Goal: Task Accomplishment & Management: Complete application form

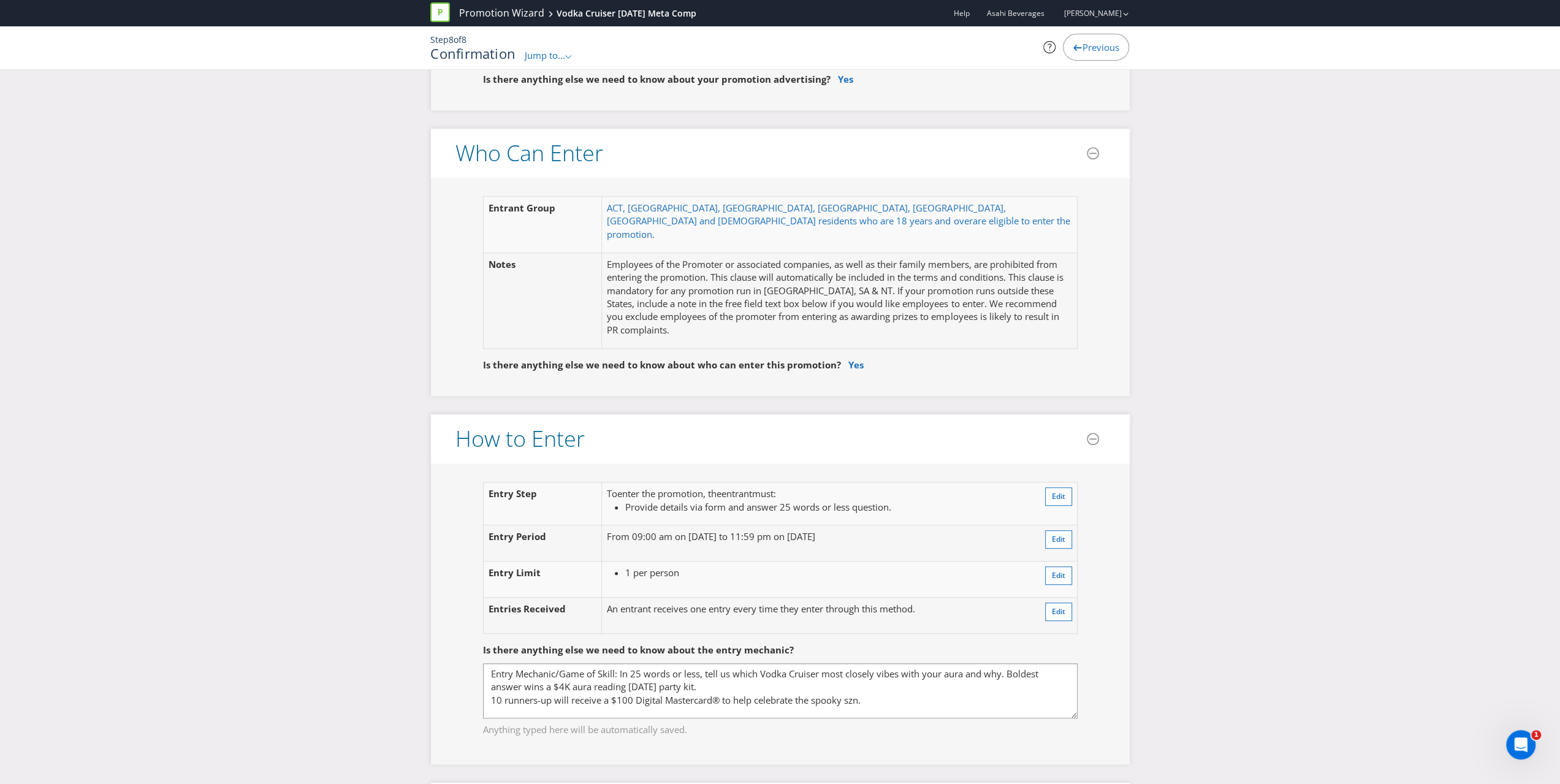
scroll to position [472, 0]
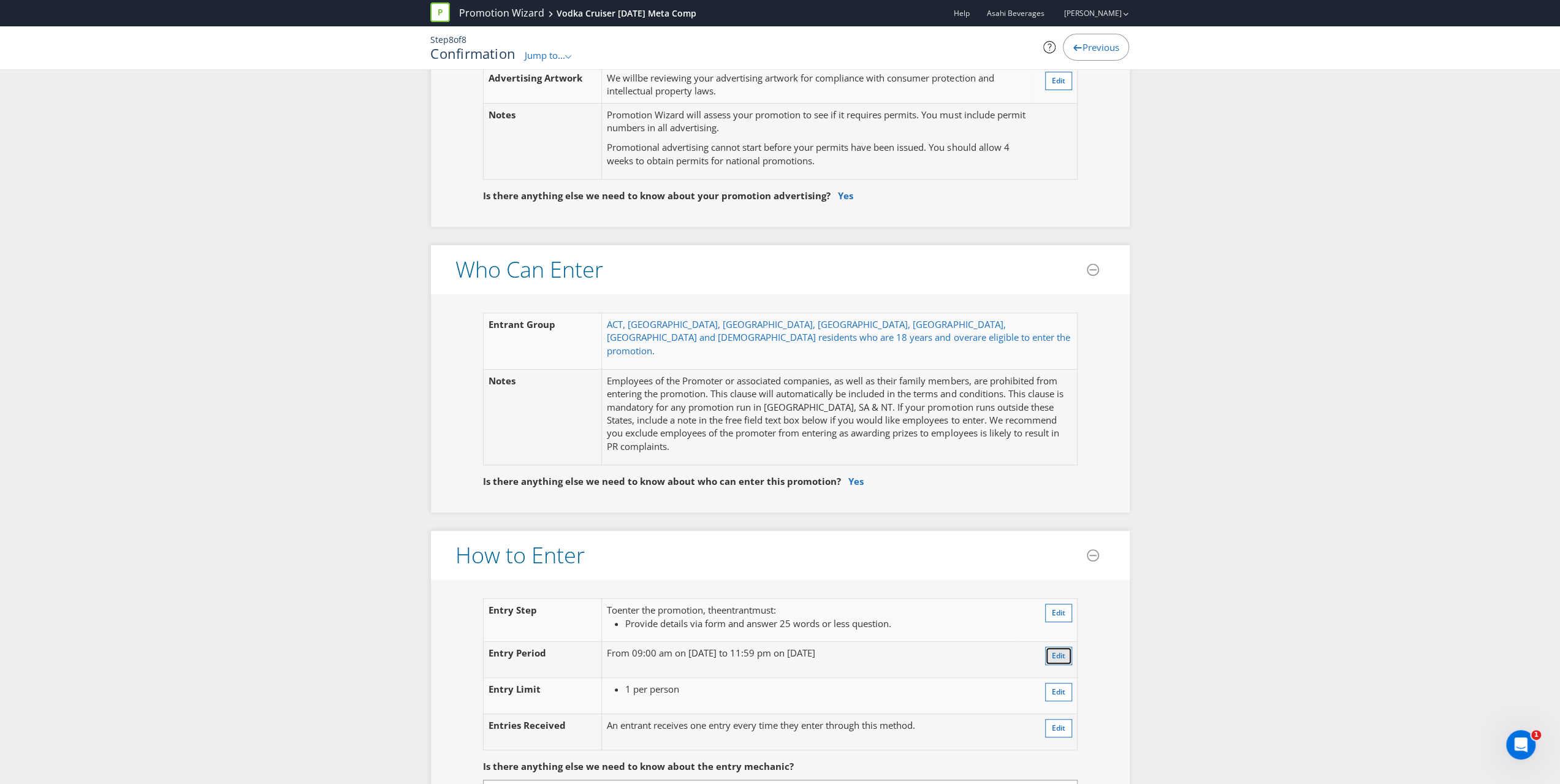
click at [1057, 647] on button "Edit" at bounding box center [1059, 656] width 27 height 19
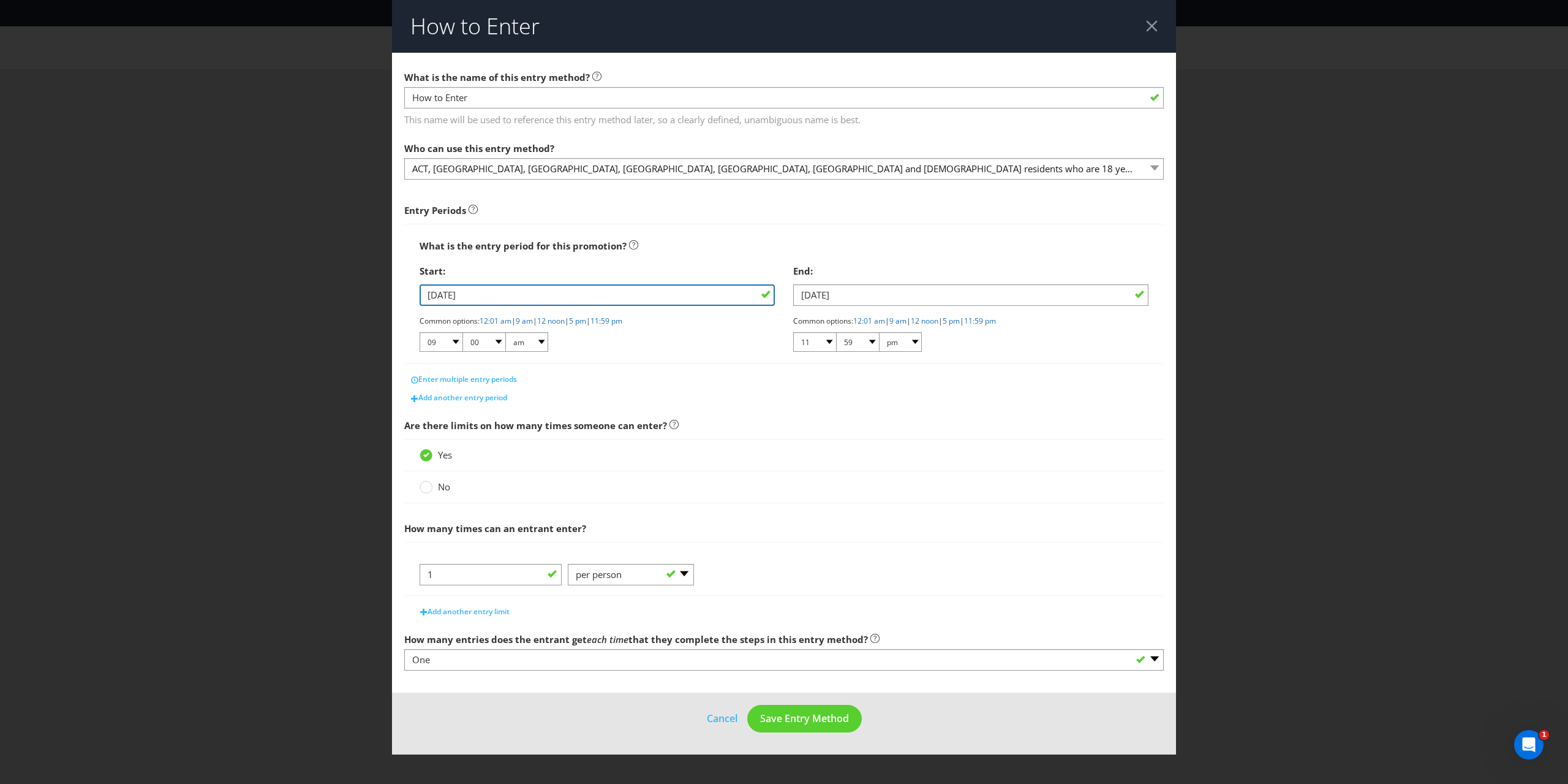
click at [704, 291] on input "[DATE]" at bounding box center [596, 295] width 355 height 21
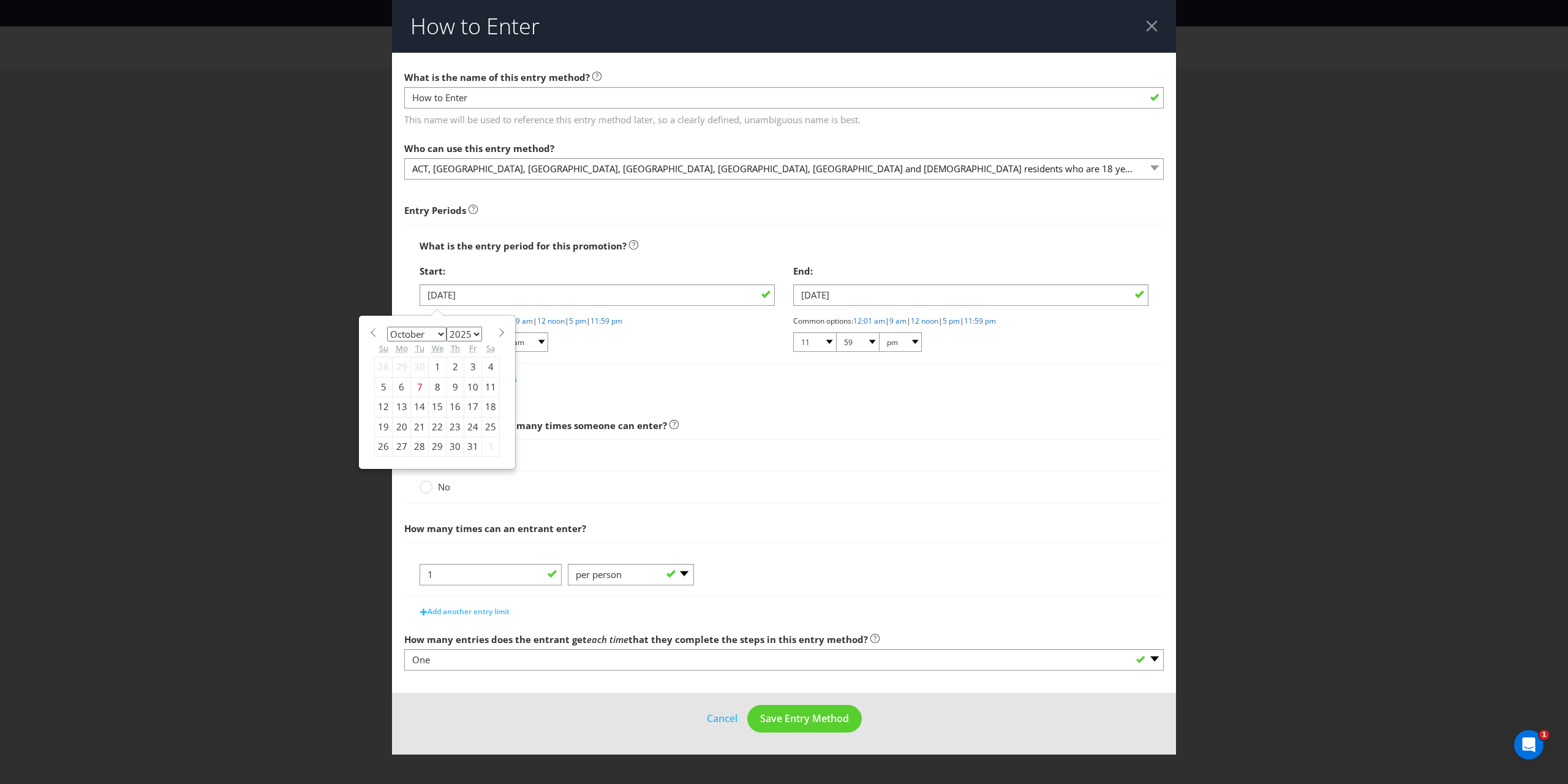
click at [434, 409] on div "15" at bounding box center [437, 406] width 18 height 20
type input "[DATE]"
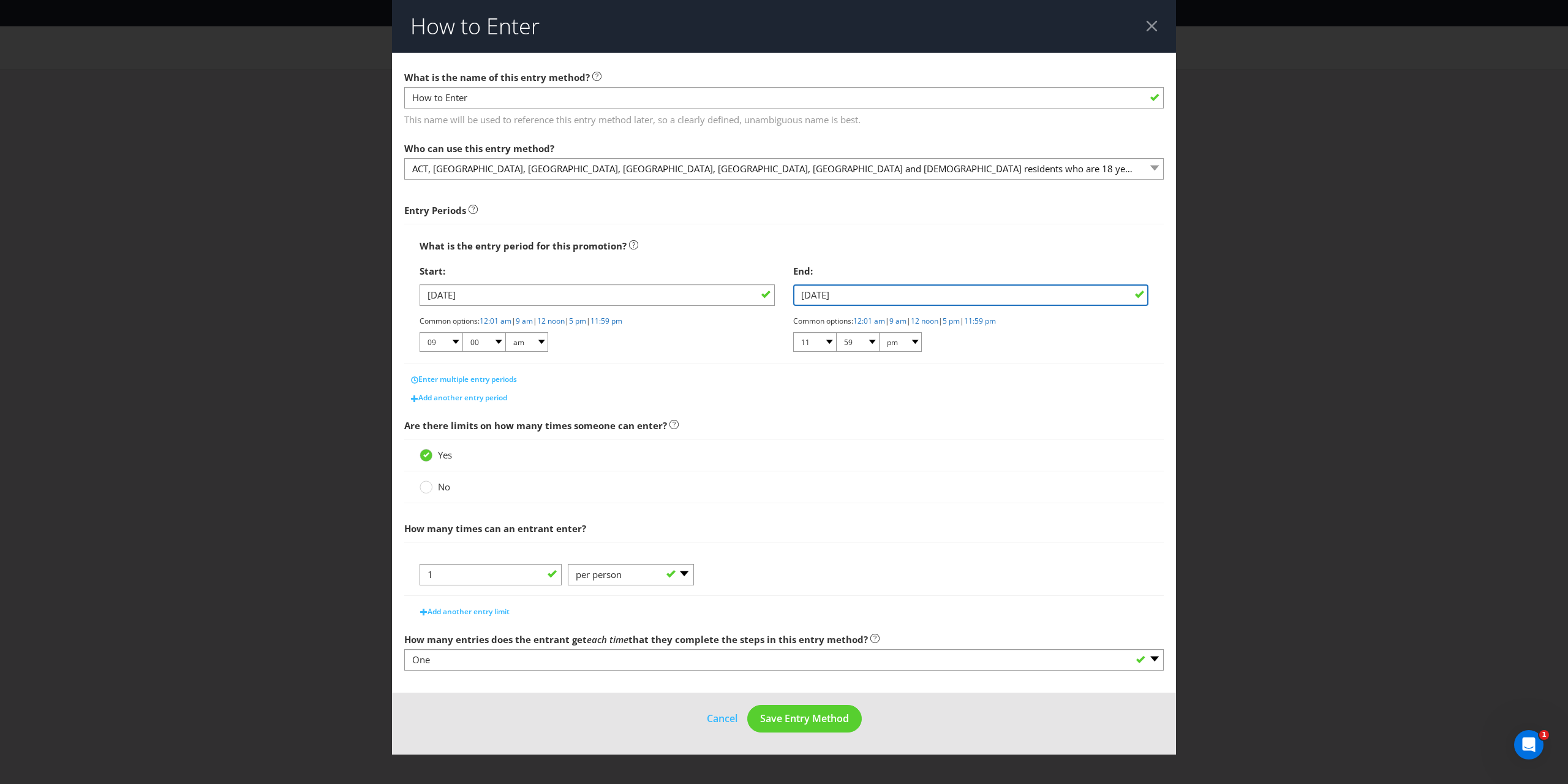
click at [947, 298] on input "[DATE]" at bounding box center [970, 295] width 355 height 21
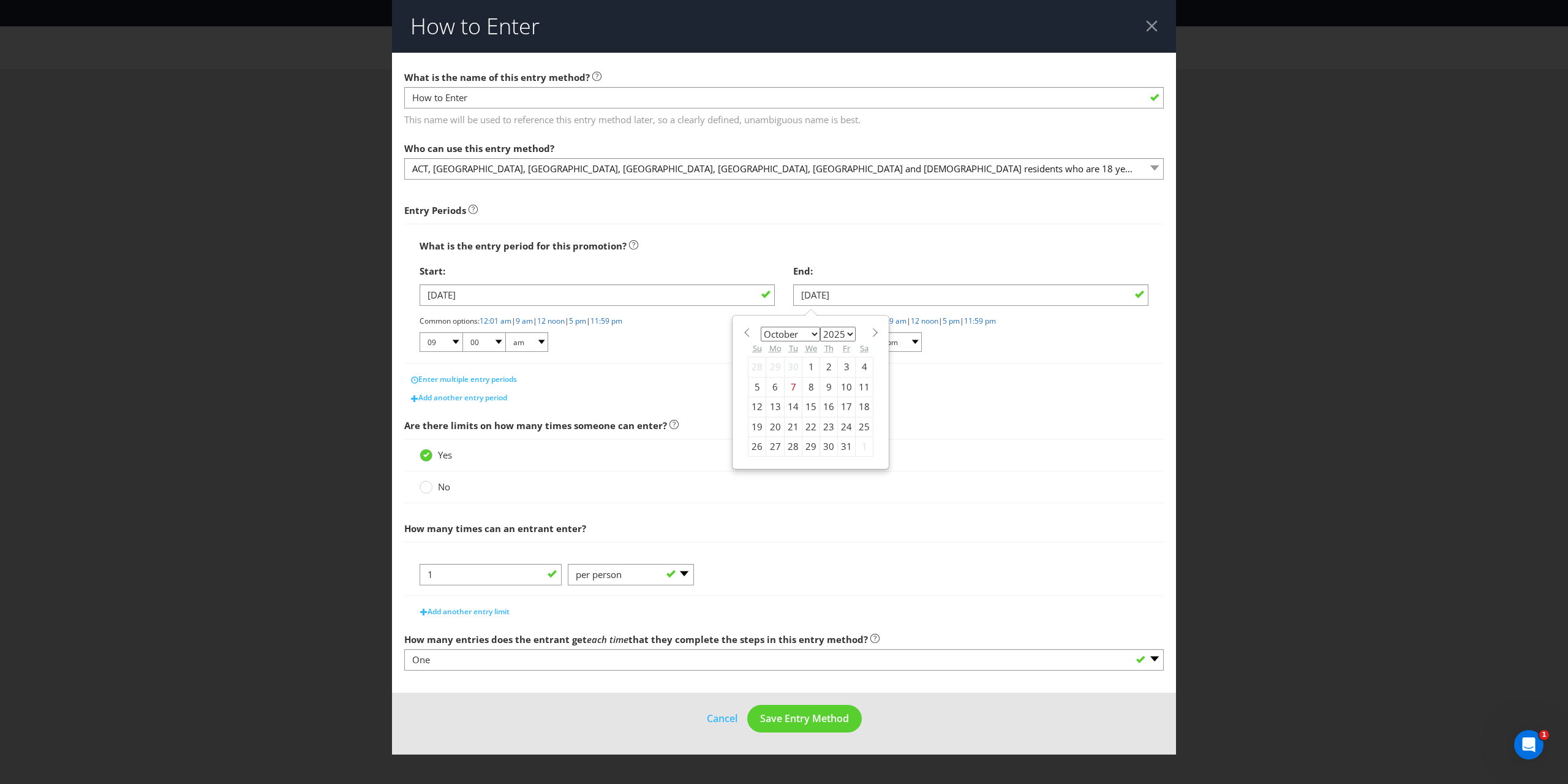
click at [856, 424] on div "25" at bounding box center [864, 426] width 18 height 20
type input "[DATE]"
click at [776, 714] on span "Save Entry Method" at bounding box center [804, 718] width 89 height 14
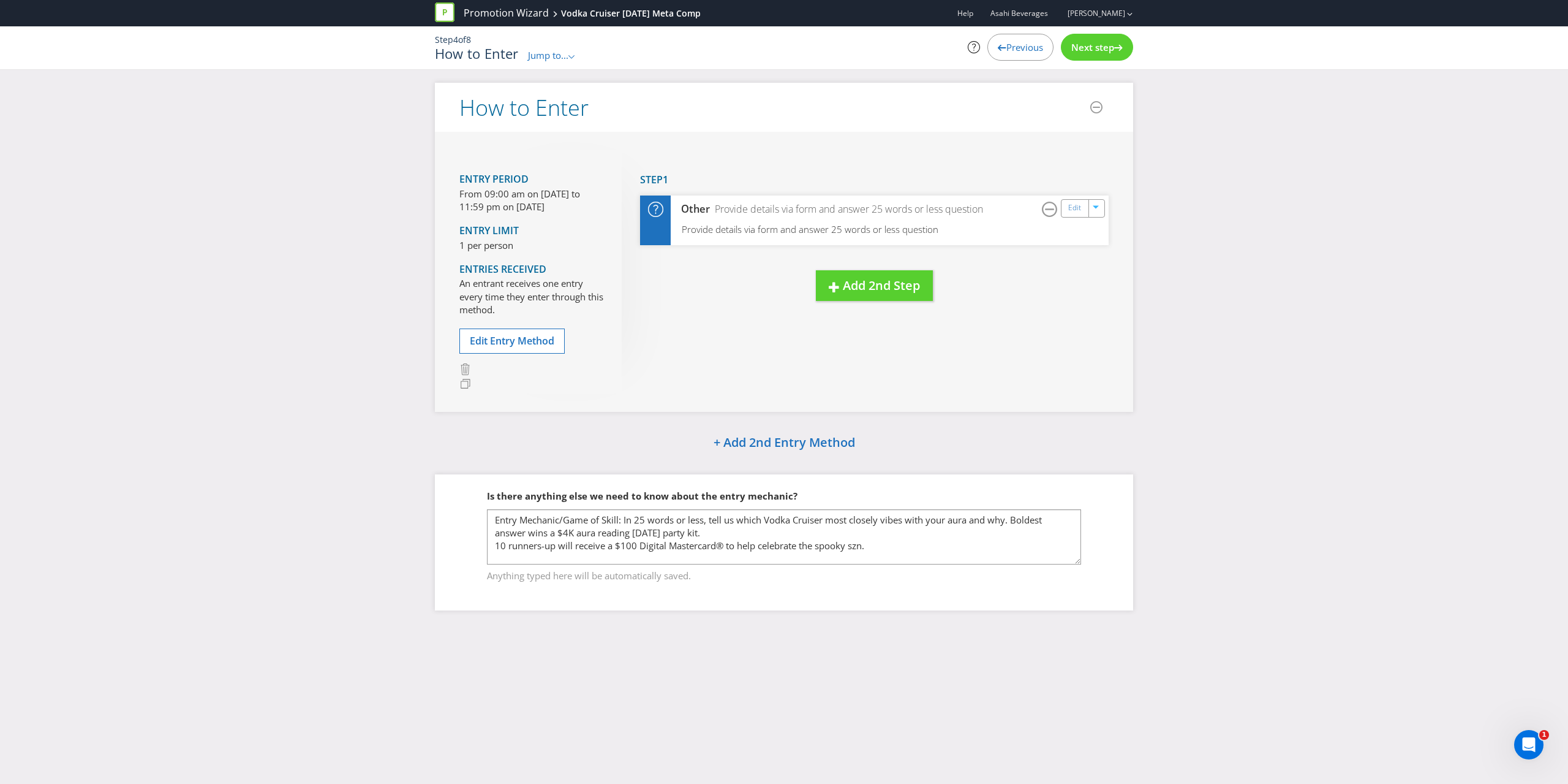
click at [1090, 42] on span "Next step" at bounding box center [1092, 47] width 43 height 12
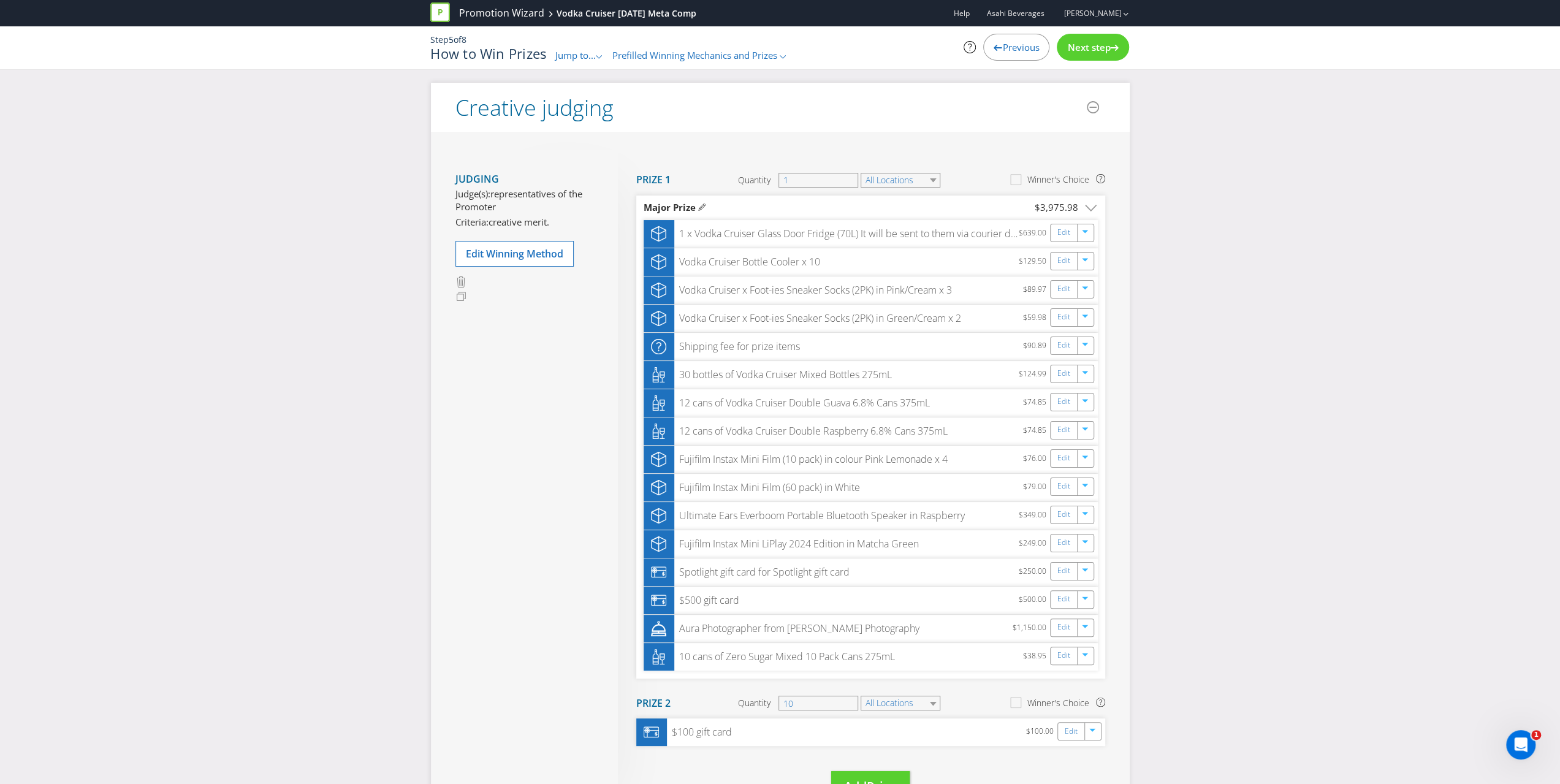
click at [1091, 49] on span "Next step" at bounding box center [1089, 47] width 43 height 12
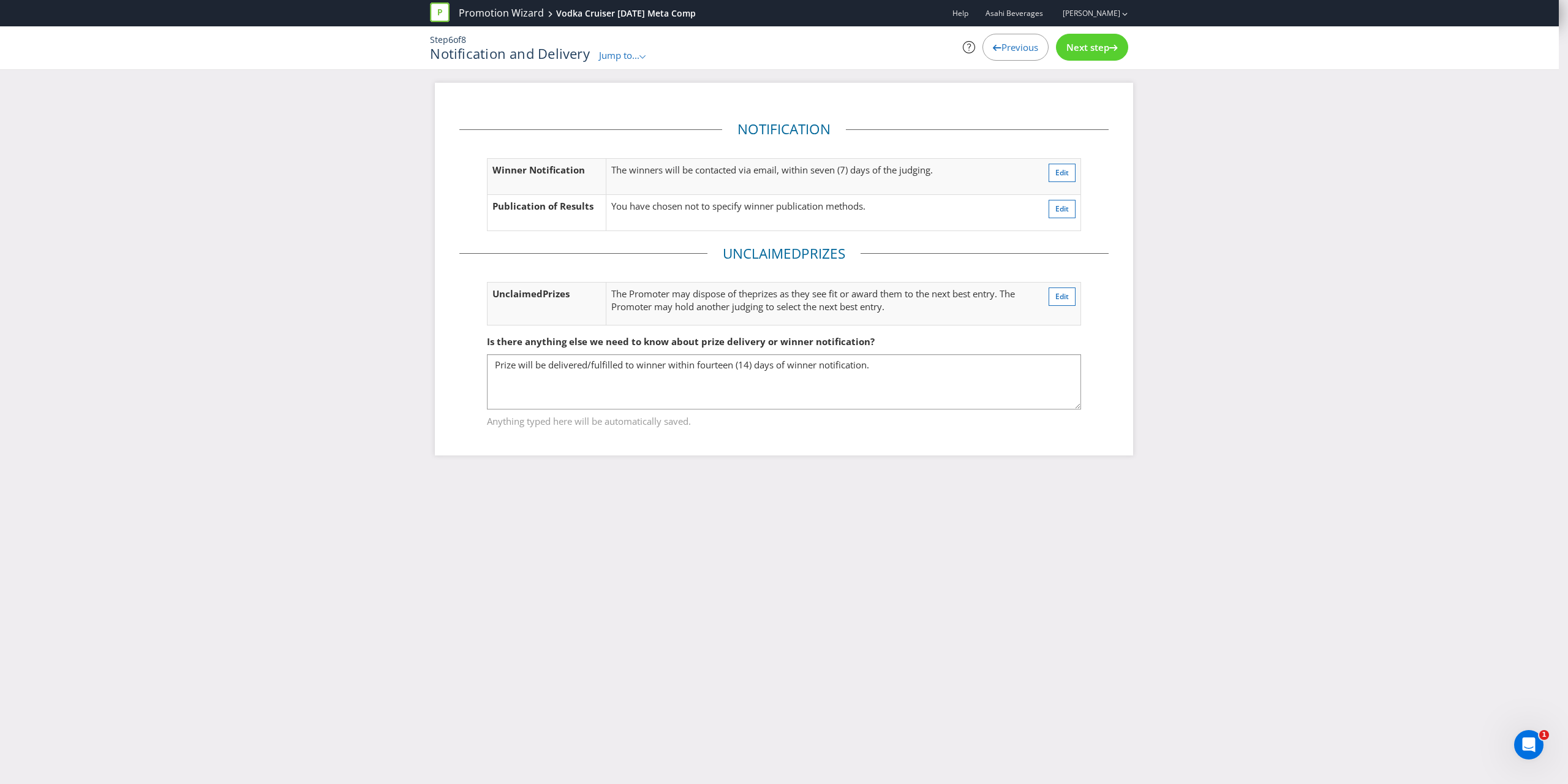
click at [1090, 49] on span "Next step" at bounding box center [1088, 47] width 43 height 12
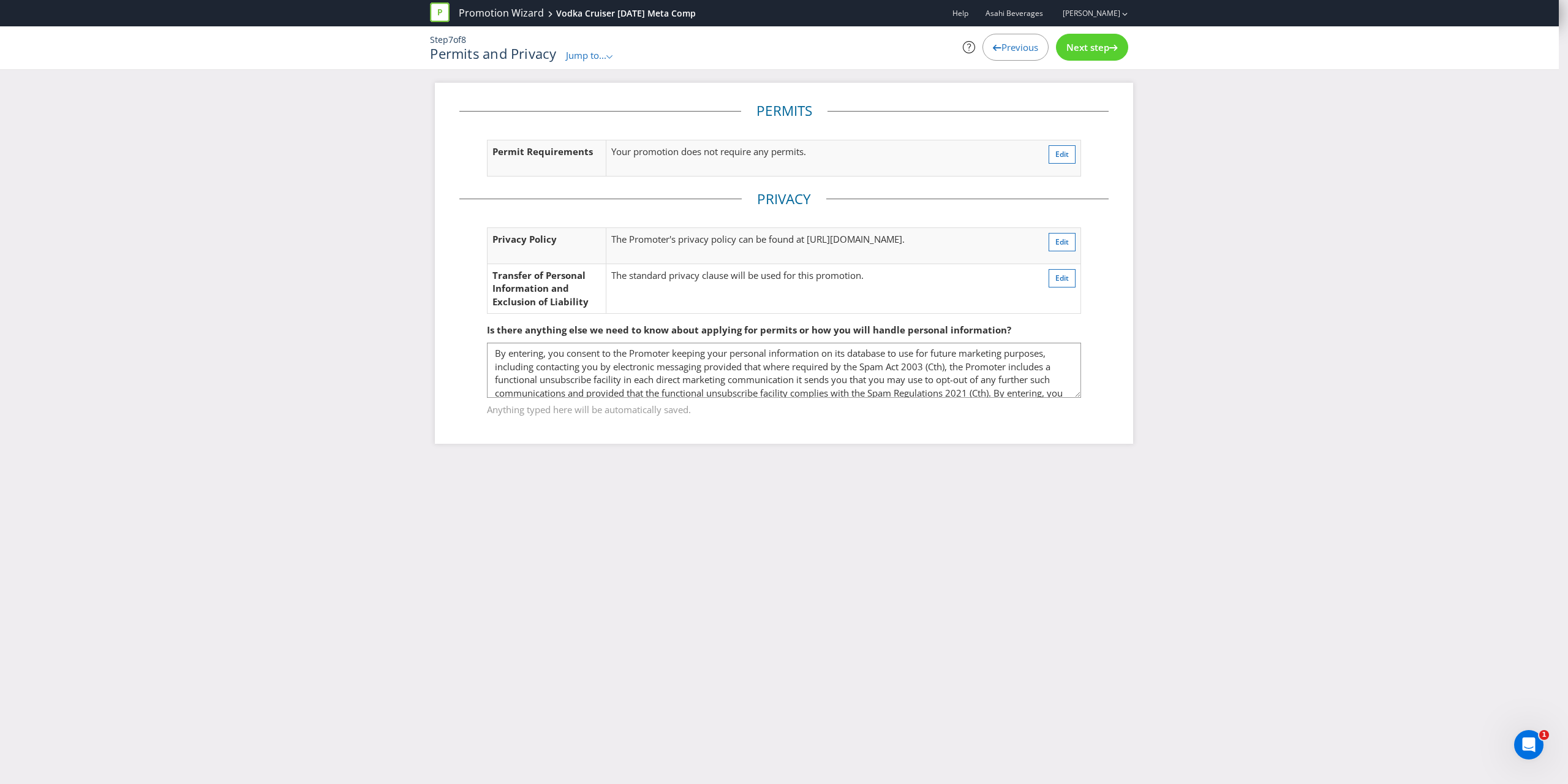
click at [1086, 49] on span "Next step" at bounding box center [1088, 47] width 43 height 12
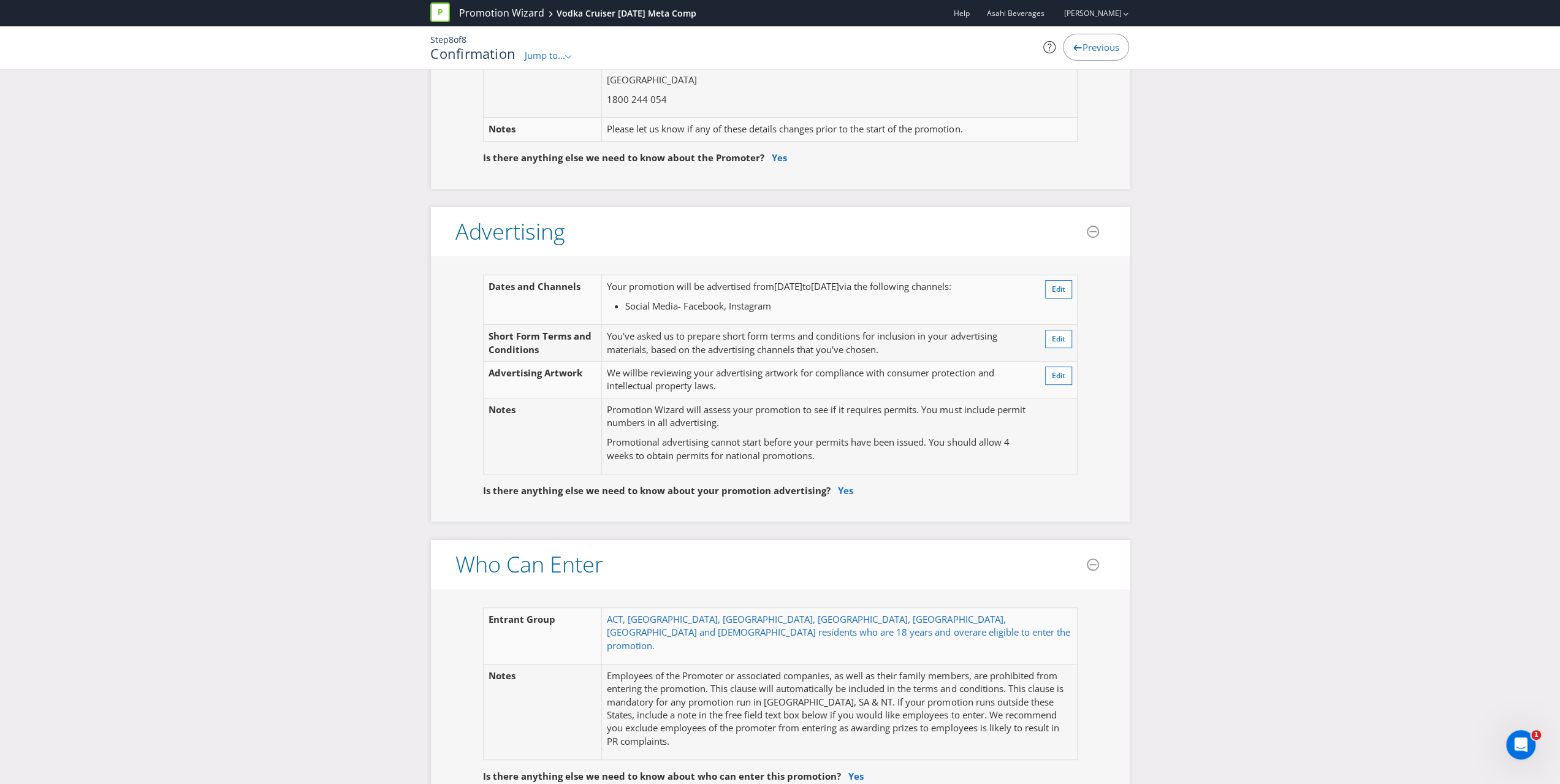
scroll to position [184, 0]
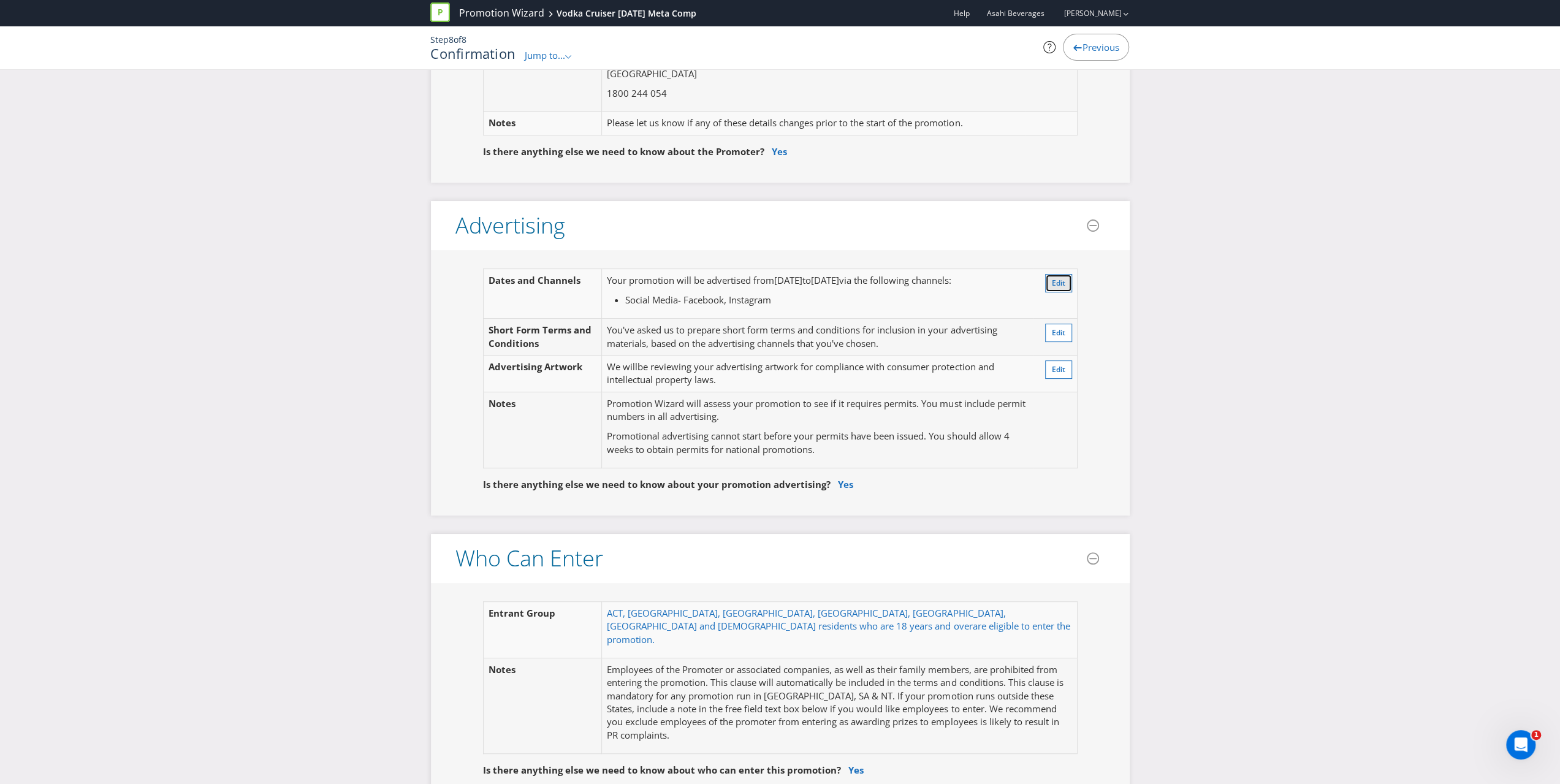
click at [1057, 281] on span "Edit" at bounding box center [1059, 283] width 14 height 10
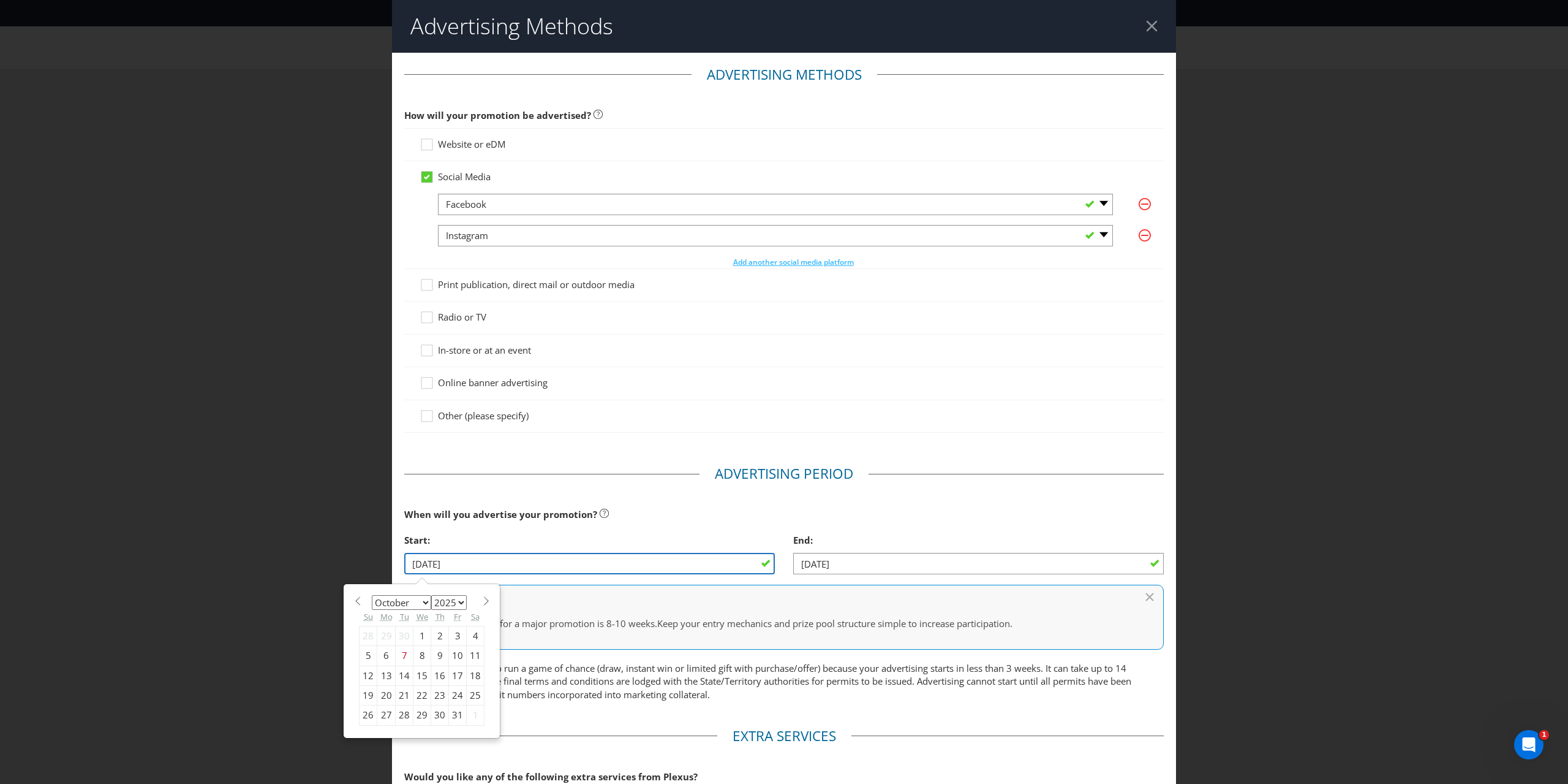
click at [680, 564] on input "[DATE]" at bounding box center [589, 563] width 370 height 21
click at [418, 667] on div "15" at bounding box center [422, 675] width 18 height 20
type input "[DATE]"
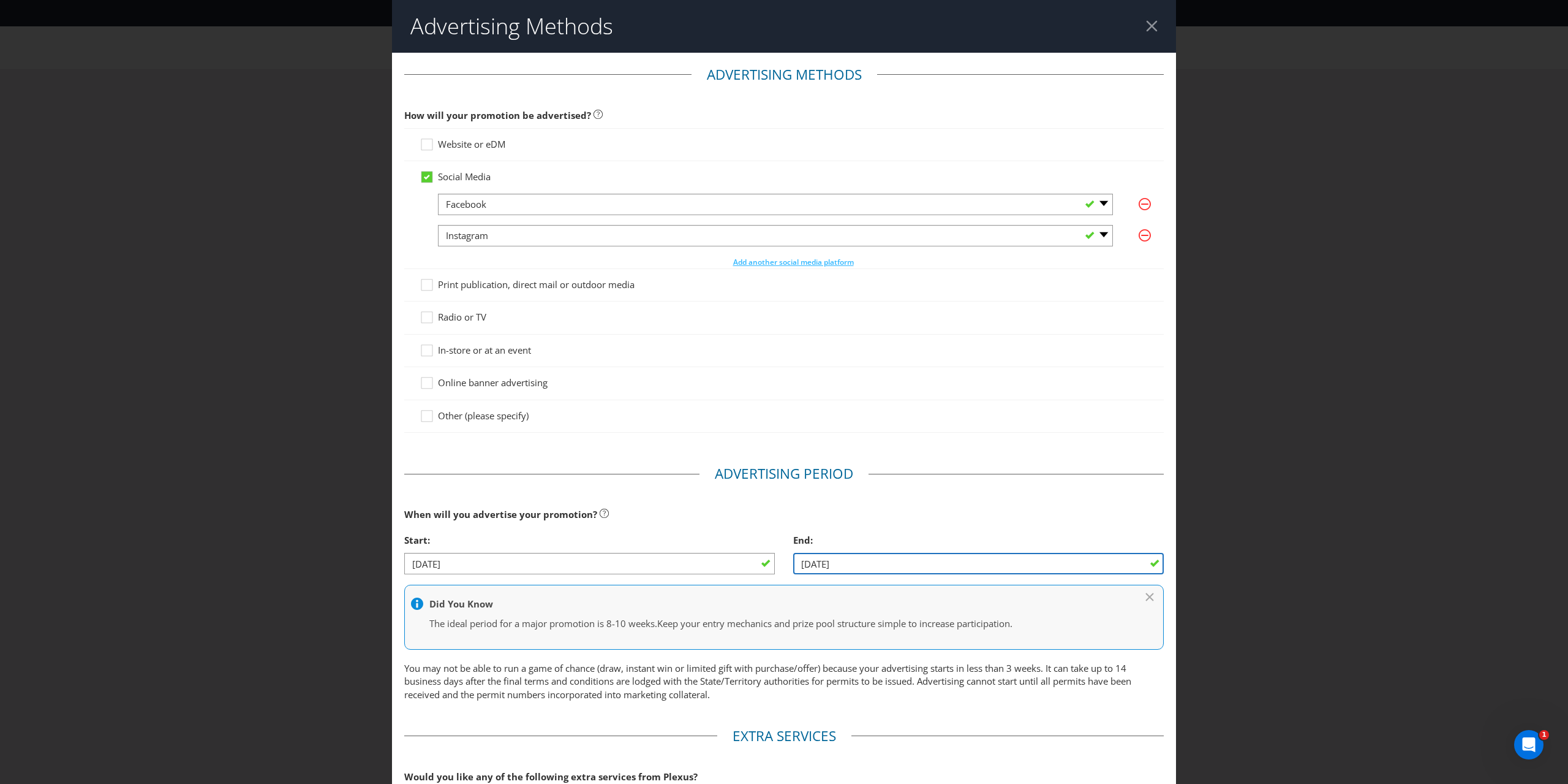
click at [925, 561] on input "[DATE]" at bounding box center [978, 563] width 370 height 21
click at [856, 696] on div "25" at bounding box center [864, 695] width 18 height 20
type input "[DATE]"
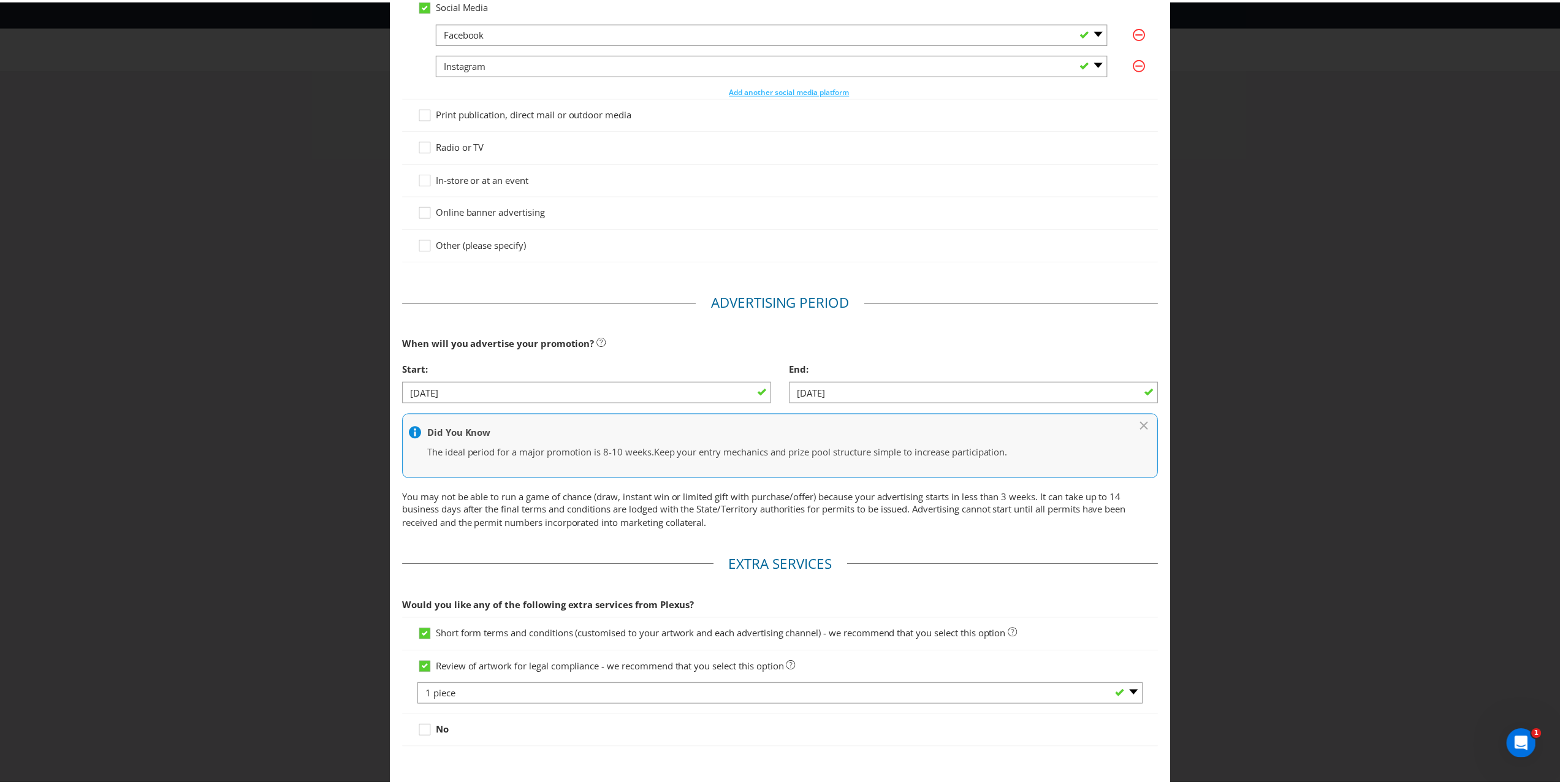
scroll to position [231, 0]
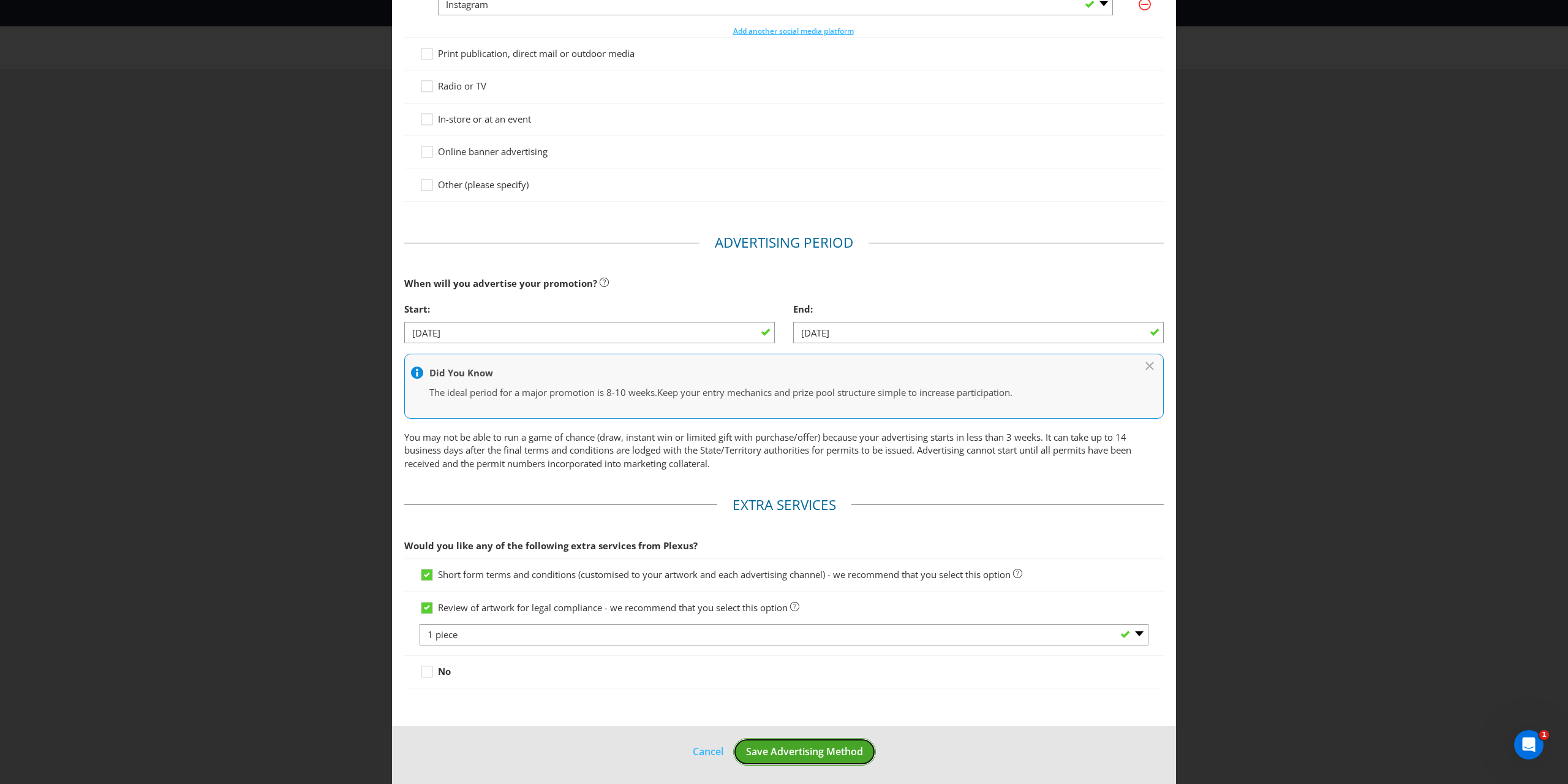
click at [807, 747] on span "Save Advertising Method" at bounding box center [804, 752] width 117 height 14
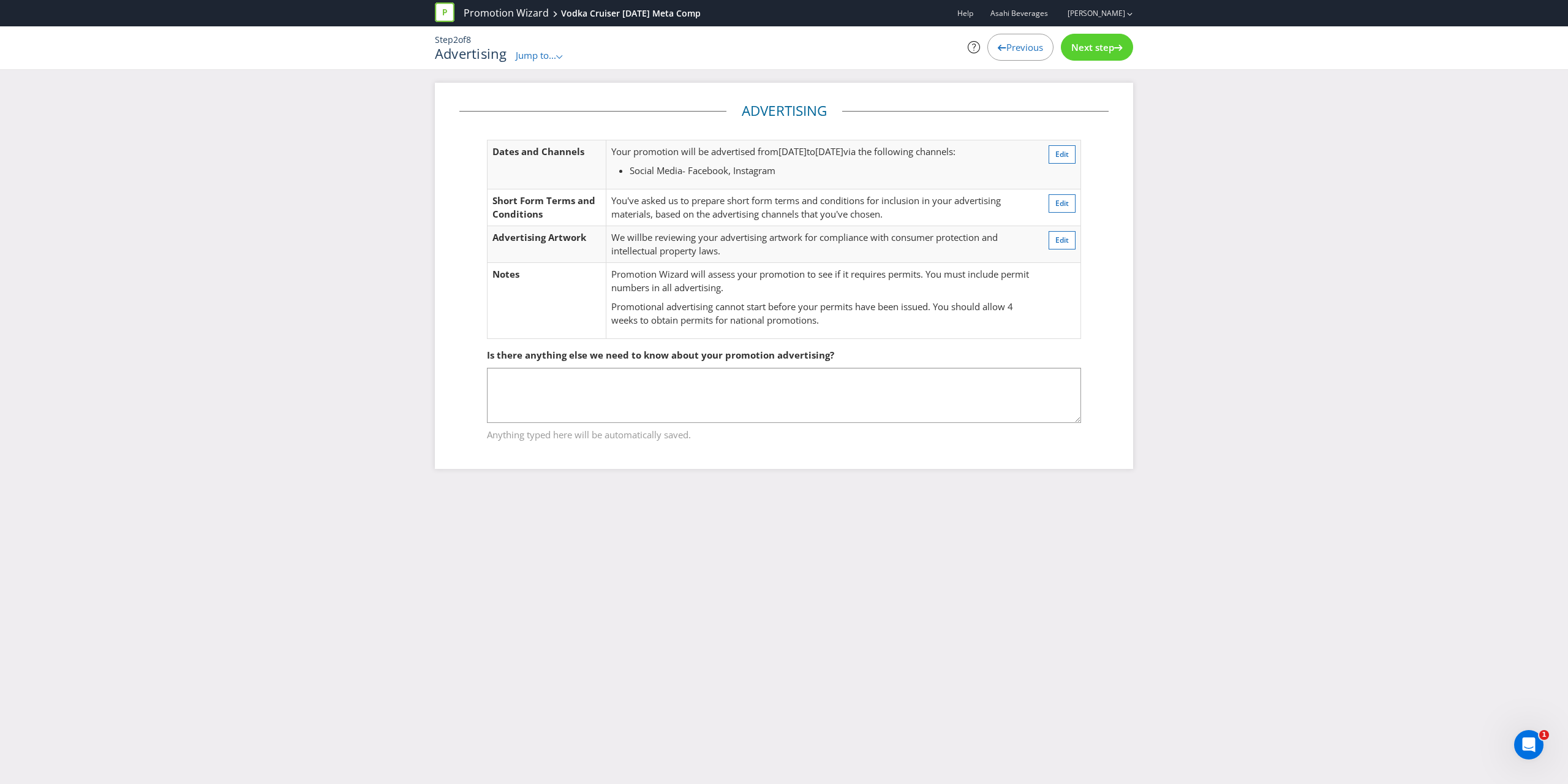
click at [1106, 40] on div "Next step" at bounding box center [1096, 48] width 72 height 27
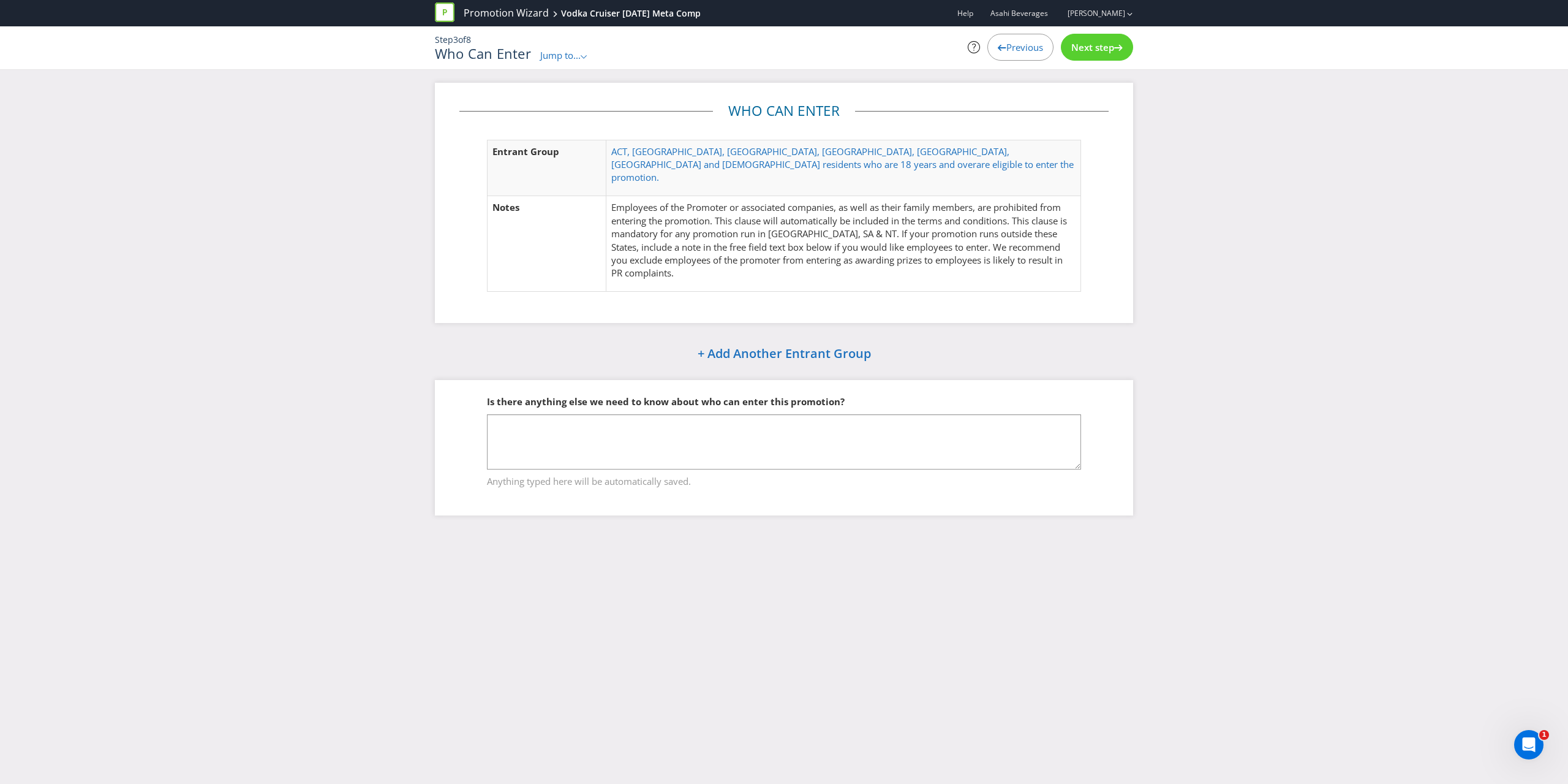
click at [1105, 43] on span "Next step" at bounding box center [1092, 47] width 43 height 12
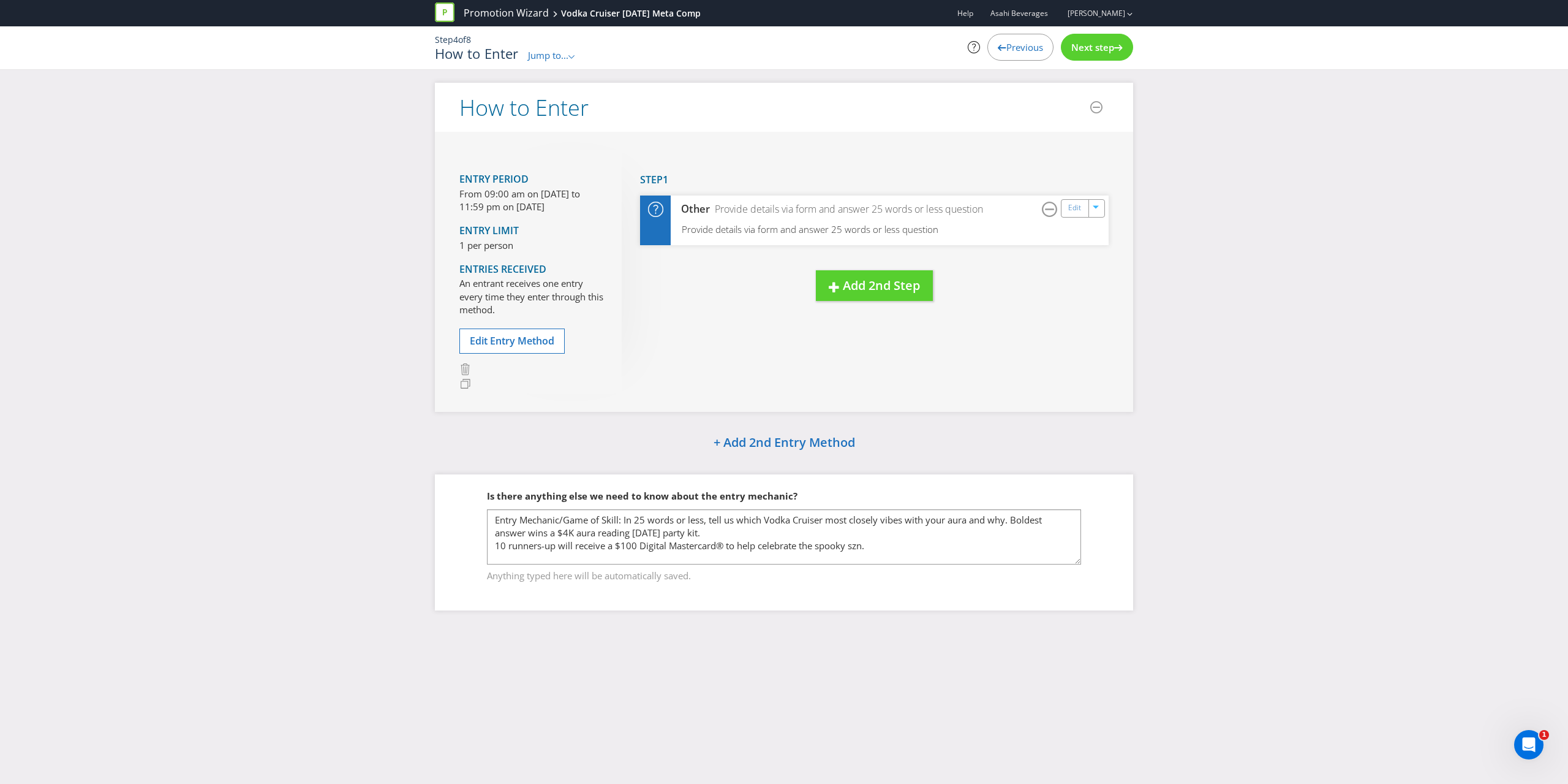
click at [1105, 43] on span "Next step" at bounding box center [1092, 47] width 43 height 12
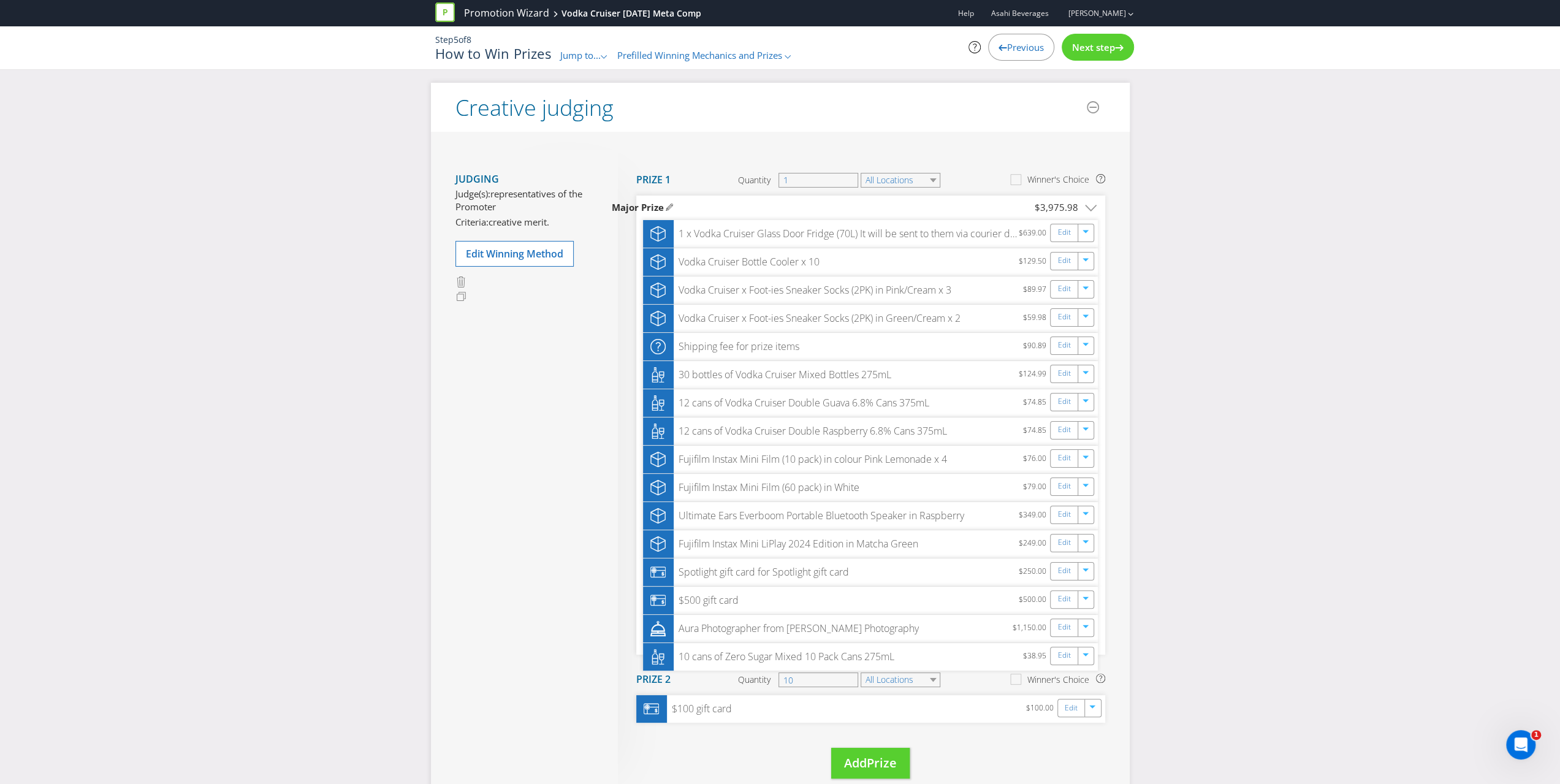
click at [1106, 43] on span "Next step" at bounding box center [1093, 47] width 43 height 12
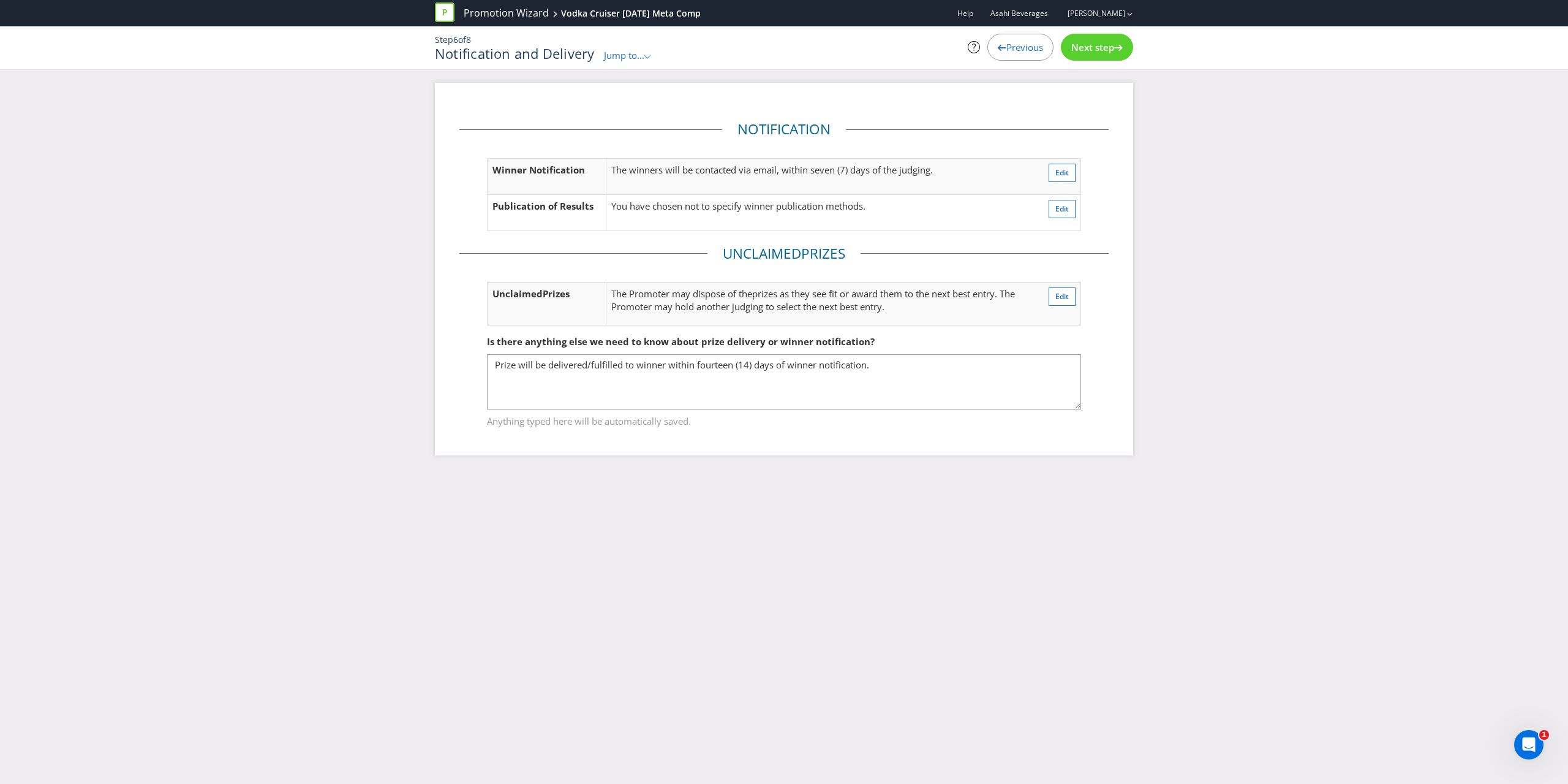
click at [1105, 43] on span "Next step" at bounding box center [1092, 47] width 43 height 12
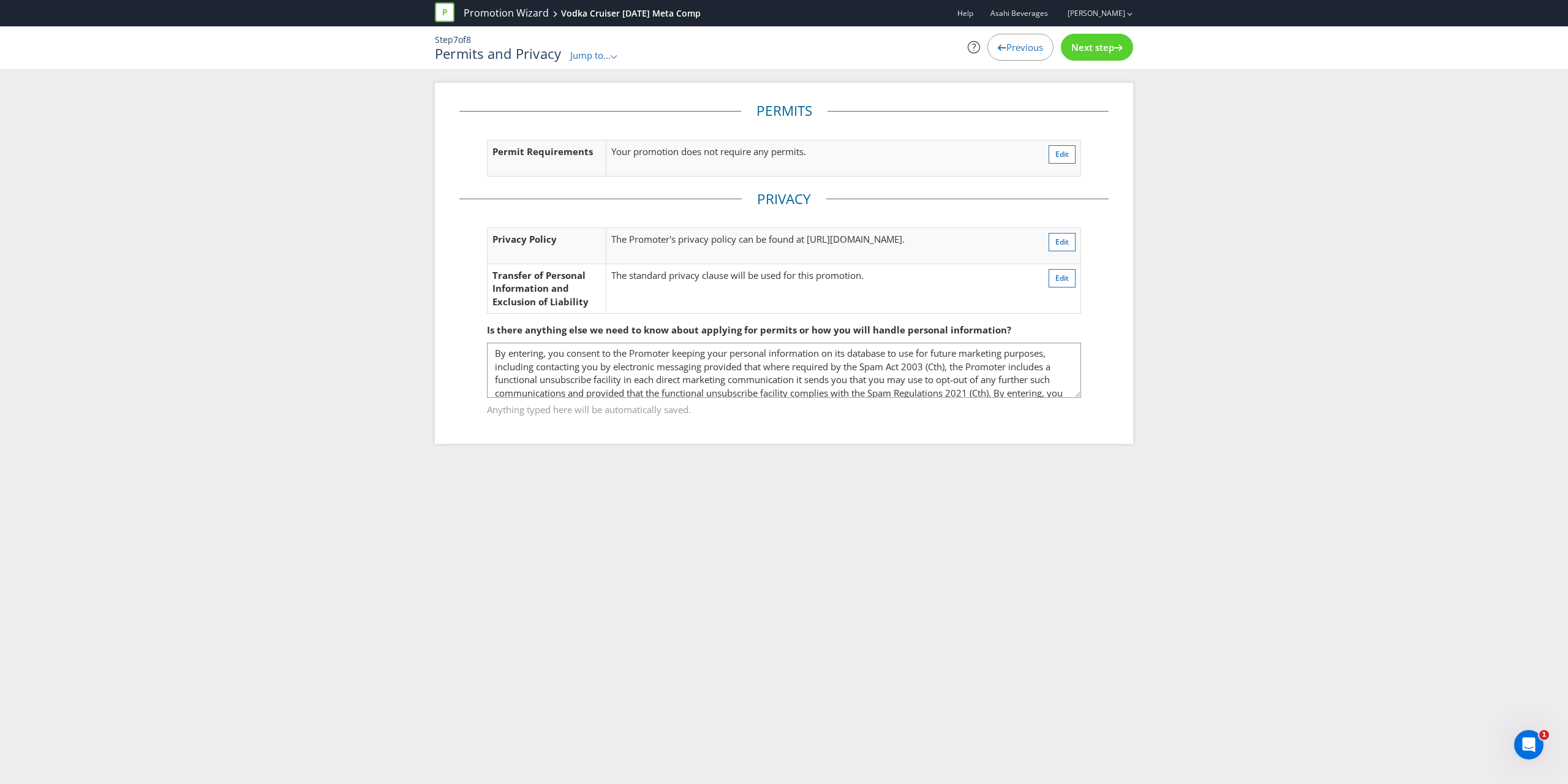
click at [1105, 43] on span "Next step" at bounding box center [1092, 47] width 43 height 12
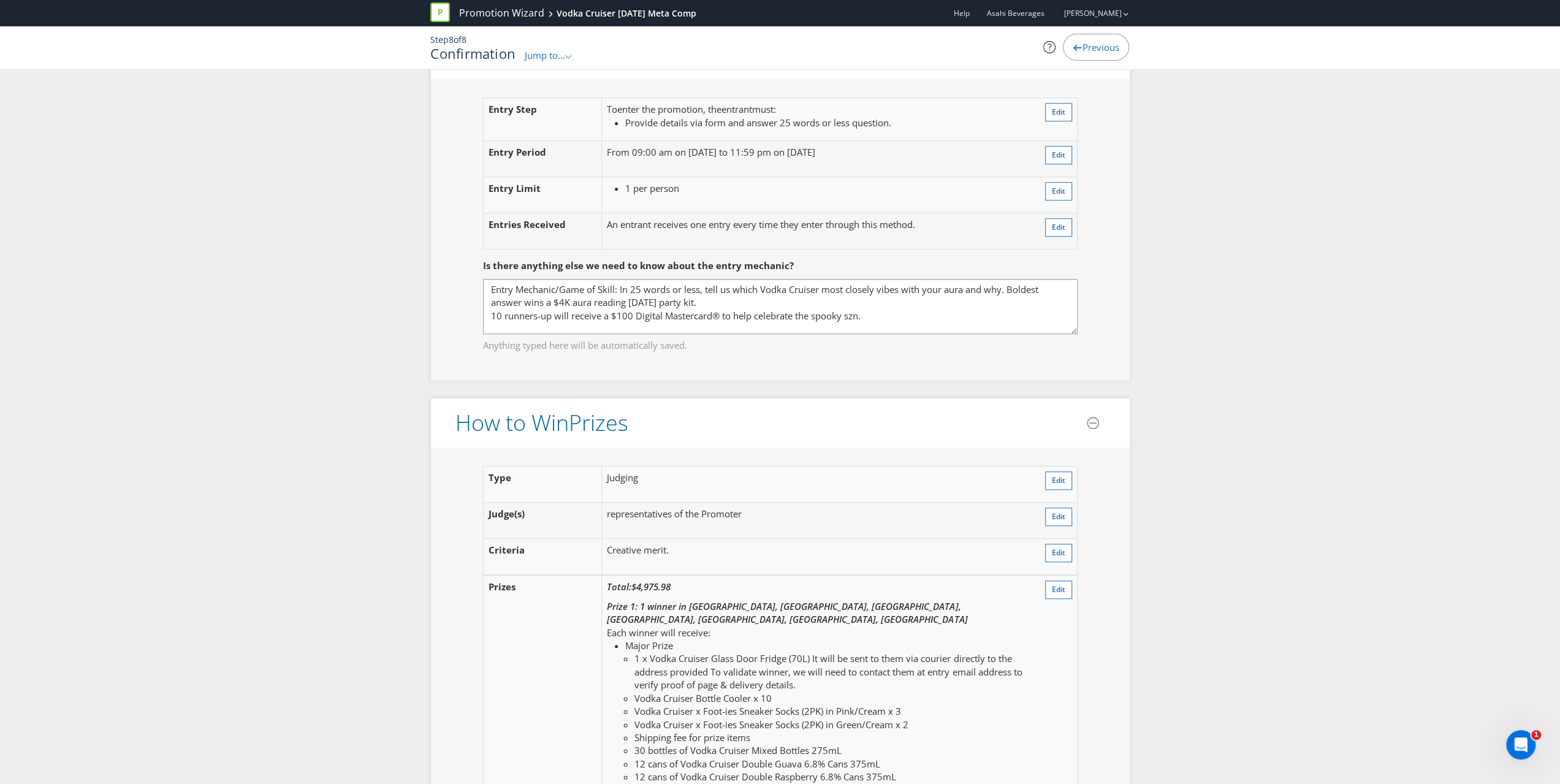
scroll to position [1041, 0]
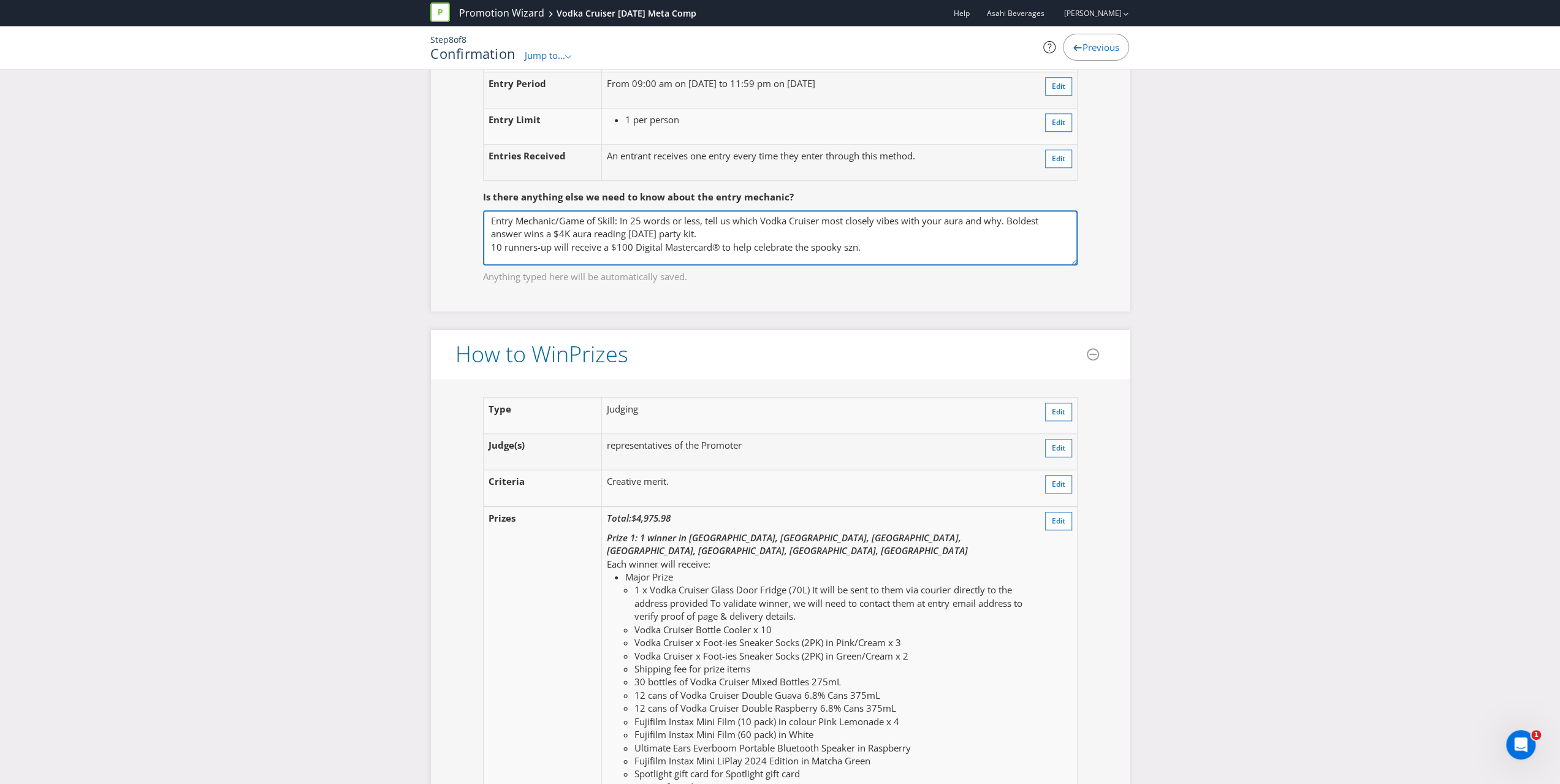
click at [653, 218] on textarea "Entry Mechanic/Game of Skill: In 25 words or less, tell us which Vodka Cruiser …" at bounding box center [780, 238] width 594 height 55
drag, startPoint x: 890, startPoint y: 229, endPoint x: 480, endPoint y: 199, distance: 411.1
click at [480, 199] on fieldset "Is there anything else we need to know about the entry mechanic? Entry Mechanic…" at bounding box center [780, 229] width 650 height 126
click at [919, 212] on textarea "Entry Mechanic/Game of Skill: In 25 words or less, tell us which Vodka Cruiser …" at bounding box center [780, 238] width 594 height 55
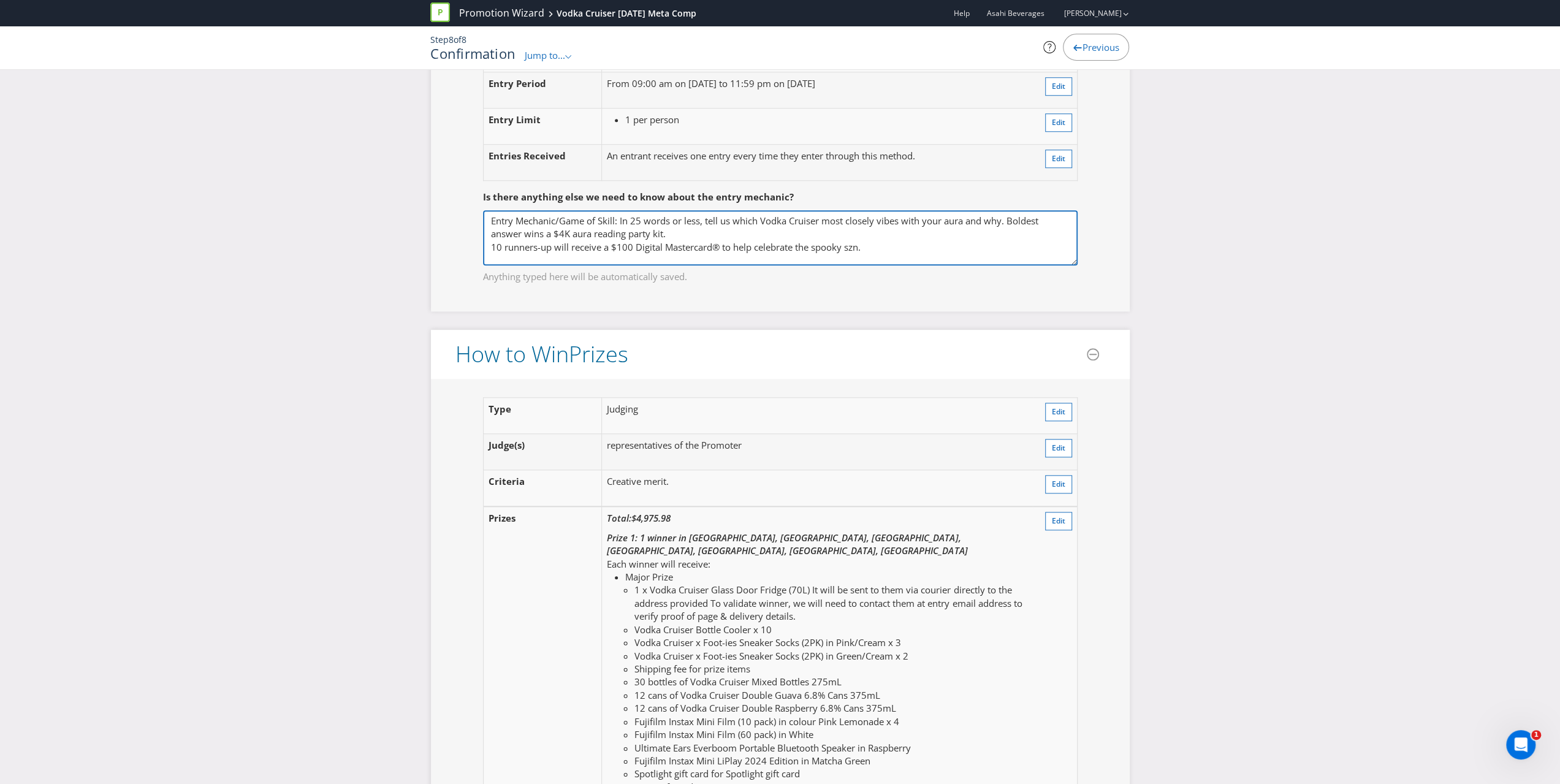
click at [898, 225] on textarea "Entry Mechanic/Game of Skill: In 25 words or less, tell us which Vodka Cruiser …" at bounding box center [780, 238] width 594 height 55
drag, startPoint x: 875, startPoint y: 232, endPoint x: 619, endPoint y: 206, distance: 257.3
click at [619, 210] on textarea "Entry Mechanic/Game of Skill: In 25 words or less, tell us which Vodka Cruiser …" at bounding box center [780, 238] width 594 height 55
paste textarea "Vodka Cruiser most closely vibes with your aura and why. Boldest answer wins a …"
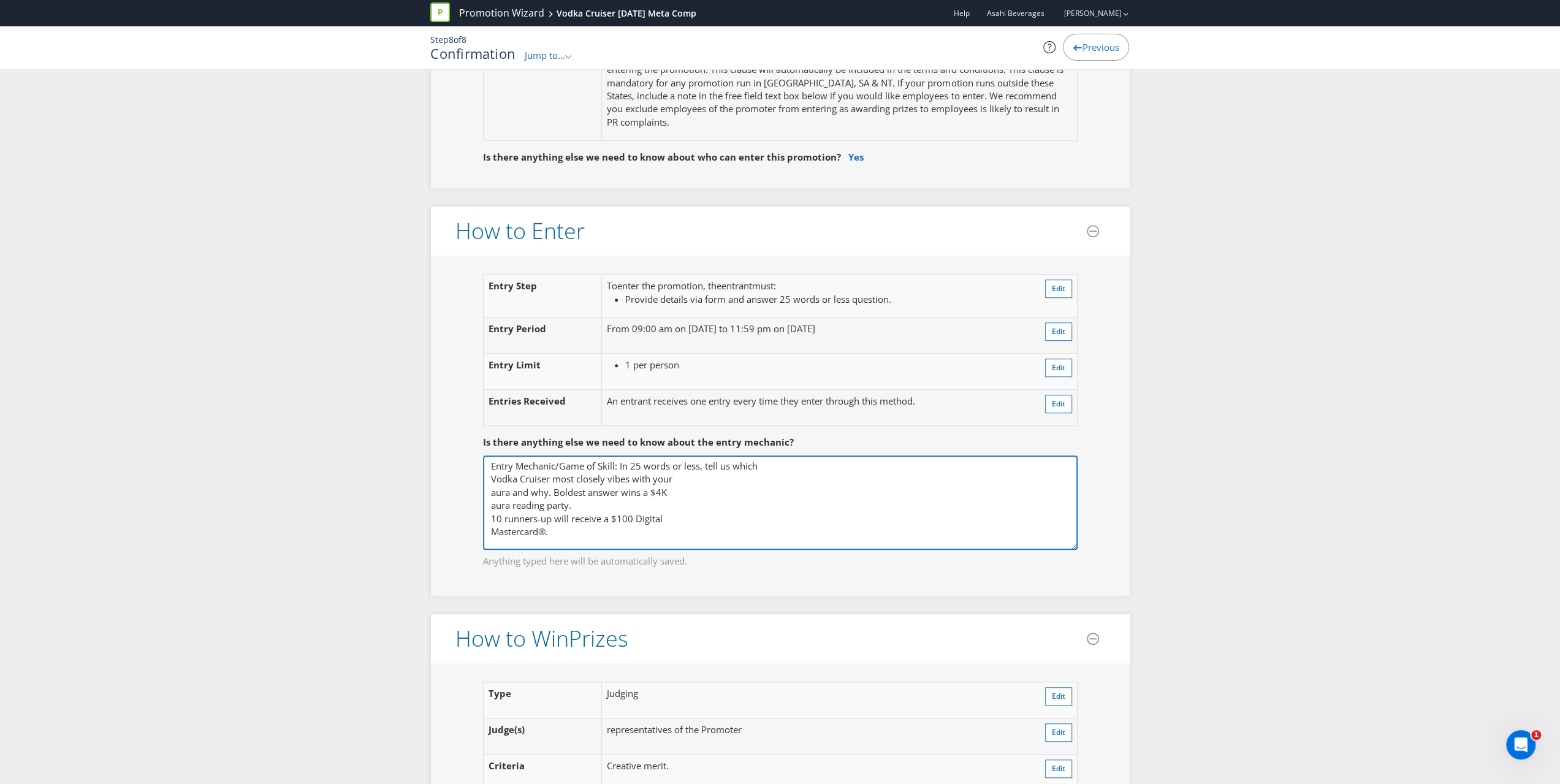
scroll to position [0, 0]
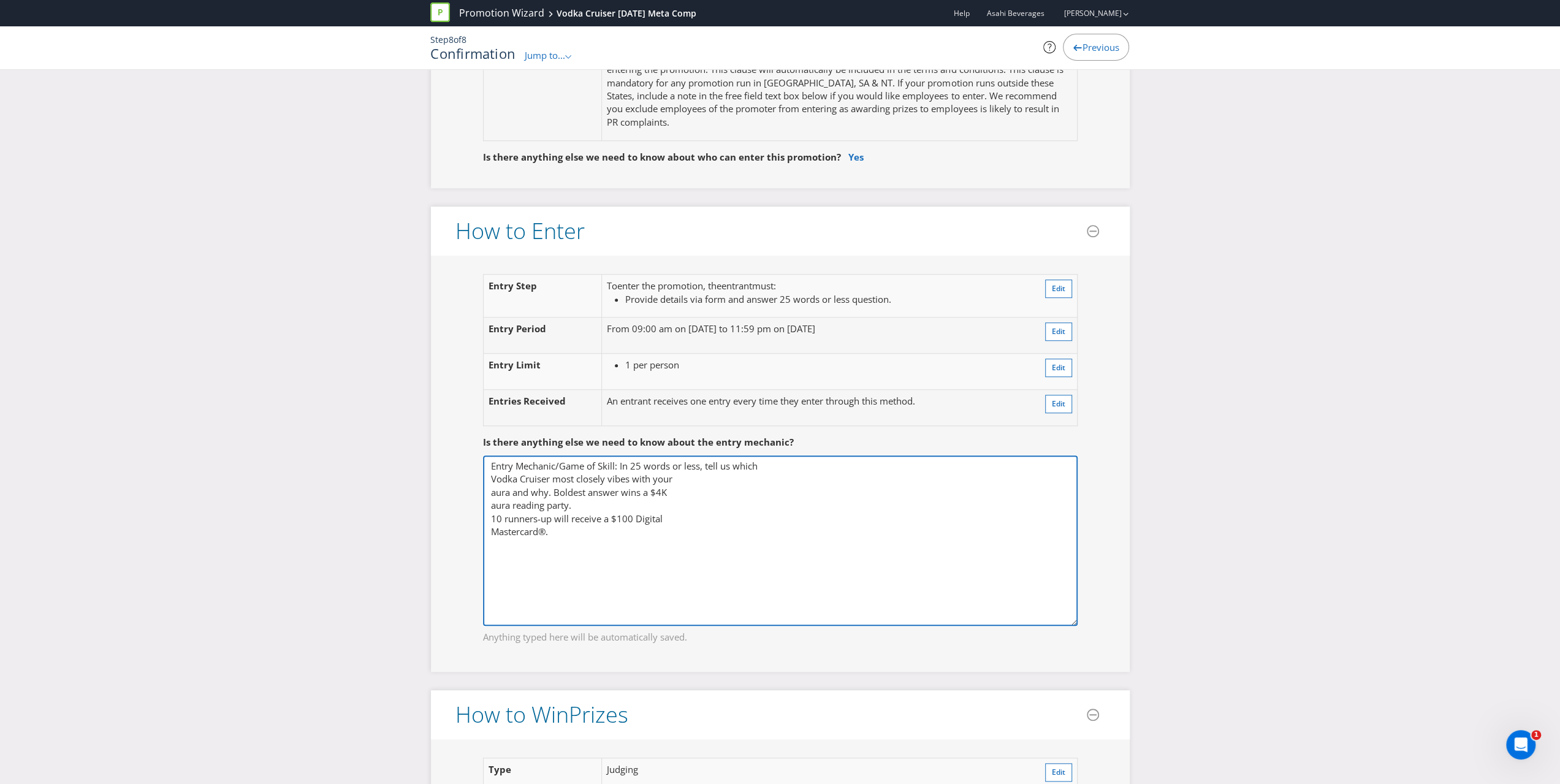
drag, startPoint x: 1072, startPoint y: 489, endPoint x: 1079, endPoint y: 589, distance: 100.2
click at [1087, 605] on fieldset "Is there anything else we need to know about the entry mechanic? Entry Mechanic…" at bounding box center [780, 531] width 650 height 241
click at [495, 463] on textarea "Entry Mechanic/Game of Skill: In 25 words or less, tell us which Vodka Cruiser …" at bounding box center [780, 539] width 594 height 170
click at [490, 461] on textarea "Entry Mechanic/Game of Skill: In 25 words or less, tell us which Vodka Cruiser …" at bounding box center [780, 539] width 594 height 170
click at [489, 464] on textarea "Entry Mechanic/Game of Skill: In 25 words or less, tell us which Vodka Cruiser …" at bounding box center [780, 539] width 594 height 170
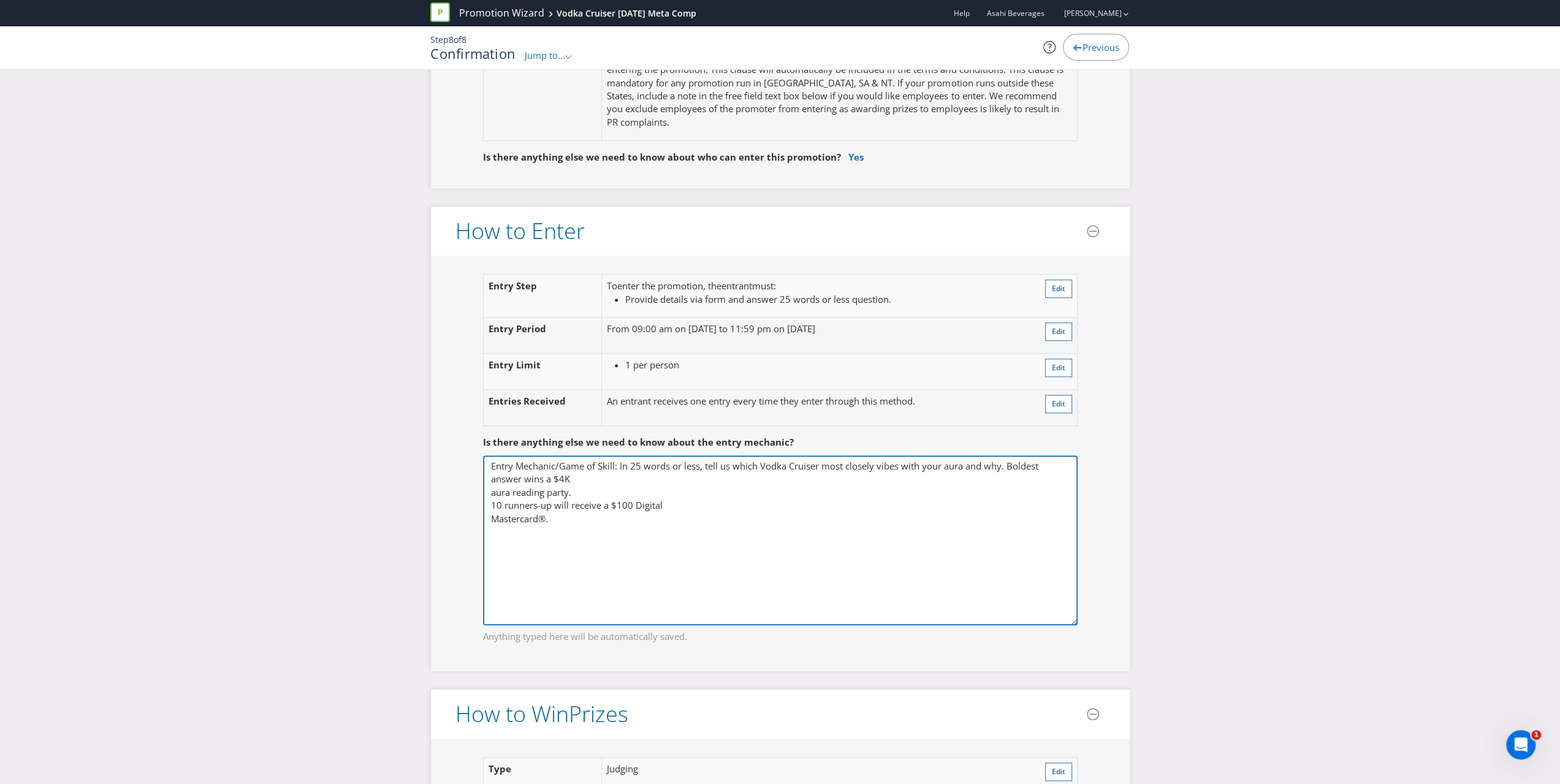
click at [484, 476] on textarea "Entry Mechanic/Game of Skill: In 25 words or less, tell us which Vodka Cruiser …" at bounding box center [780, 539] width 594 height 170
click at [489, 487] on textarea "Entry Mechanic/Game of Skill: In 25 words or less, tell us which Vodka Cruiser …" at bounding box center [780, 539] width 594 height 170
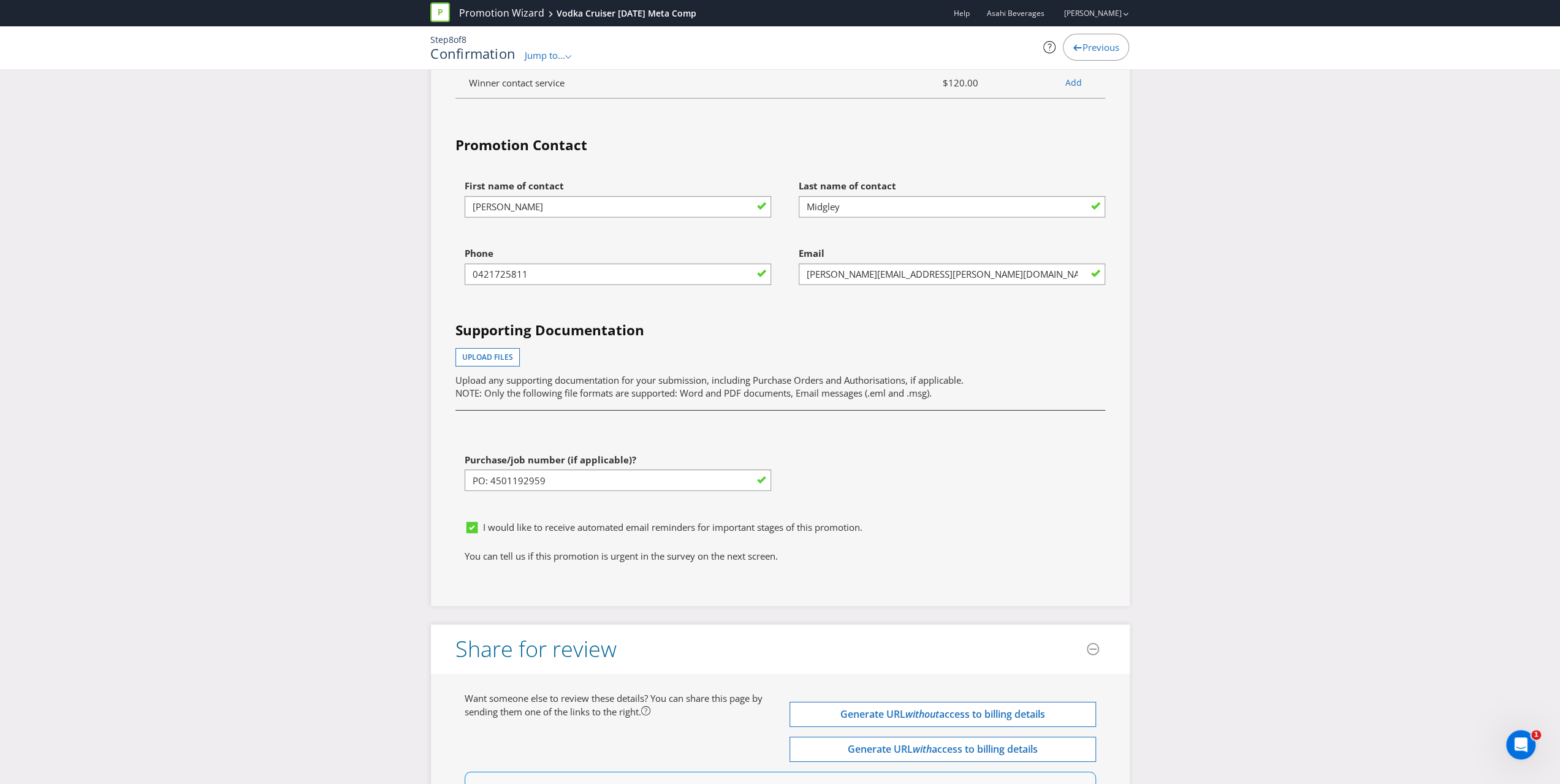
scroll to position [3895, 0]
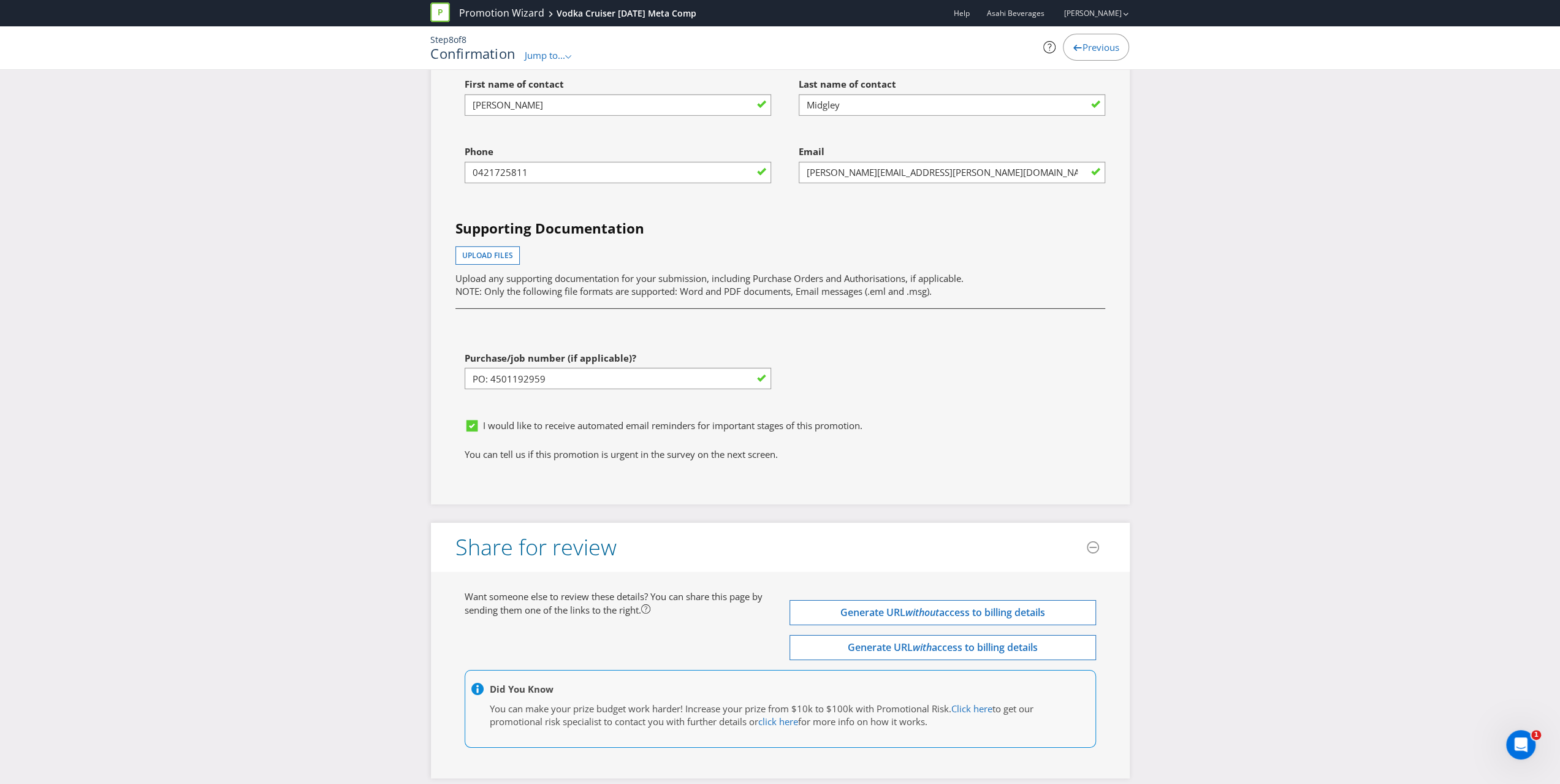
type textarea "Entry Mechanic/Game of Skill: In 25 words or less, tell us which Vodka Cruiser …"
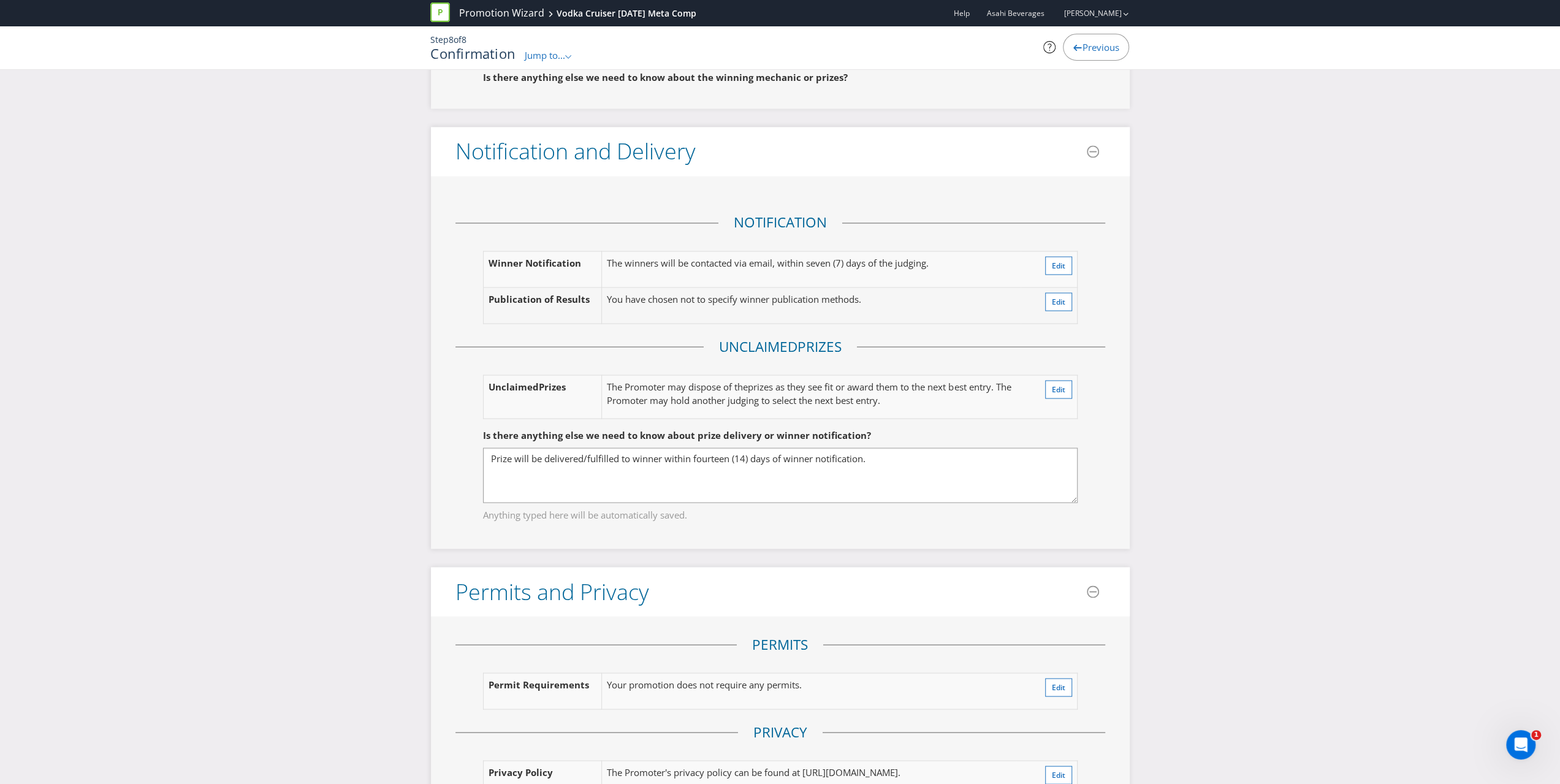
scroll to position [1934, 0]
